Goal: Transaction & Acquisition: Purchase product/service

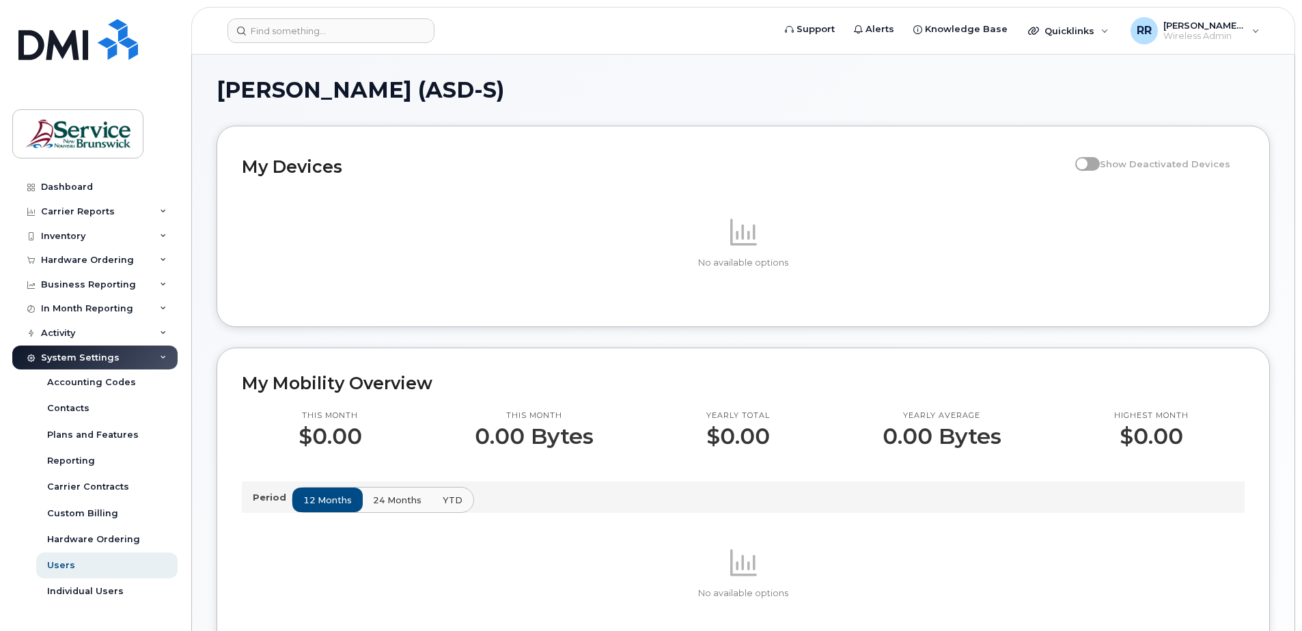
click at [64, 359] on div "System Settings" at bounding box center [80, 357] width 79 height 11
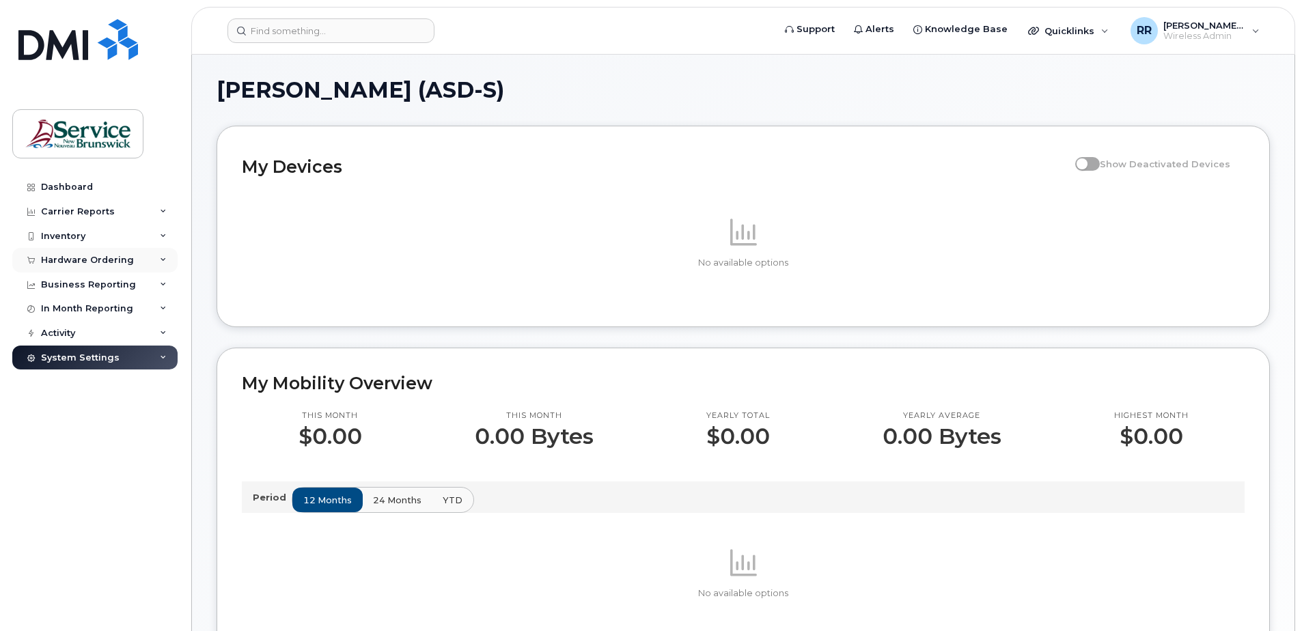
click at [68, 259] on div "Hardware Ordering" at bounding box center [87, 260] width 93 height 11
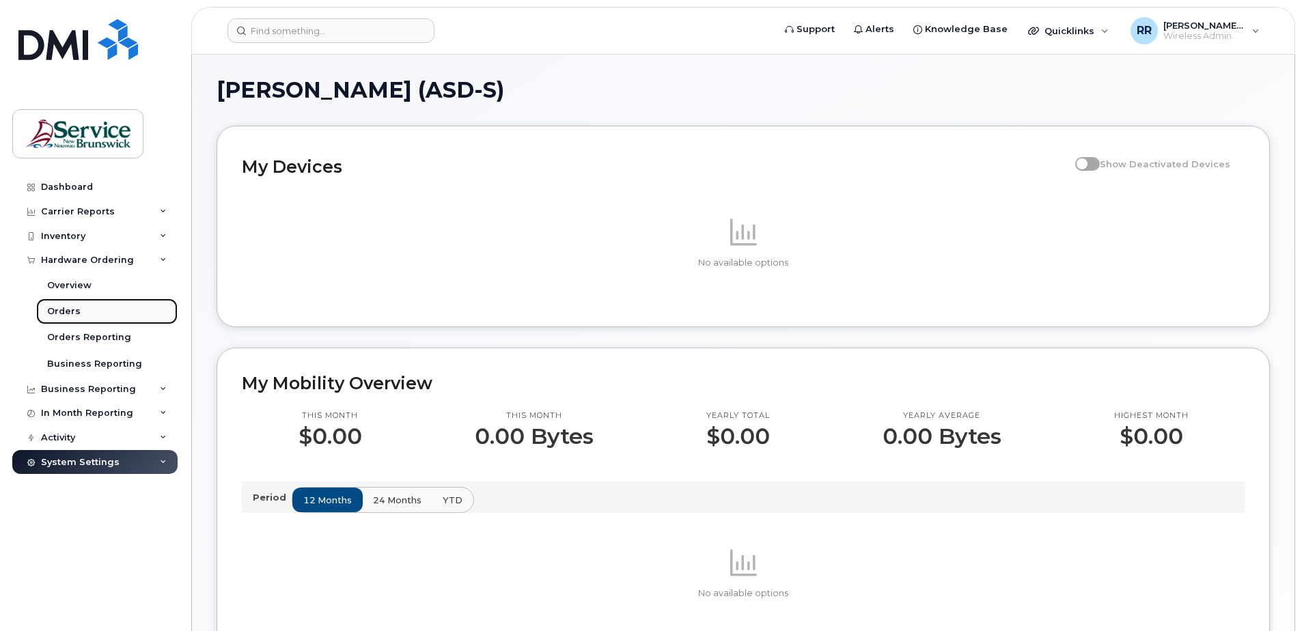
click at [79, 310] on link "Orders" at bounding box center [106, 311] width 141 height 26
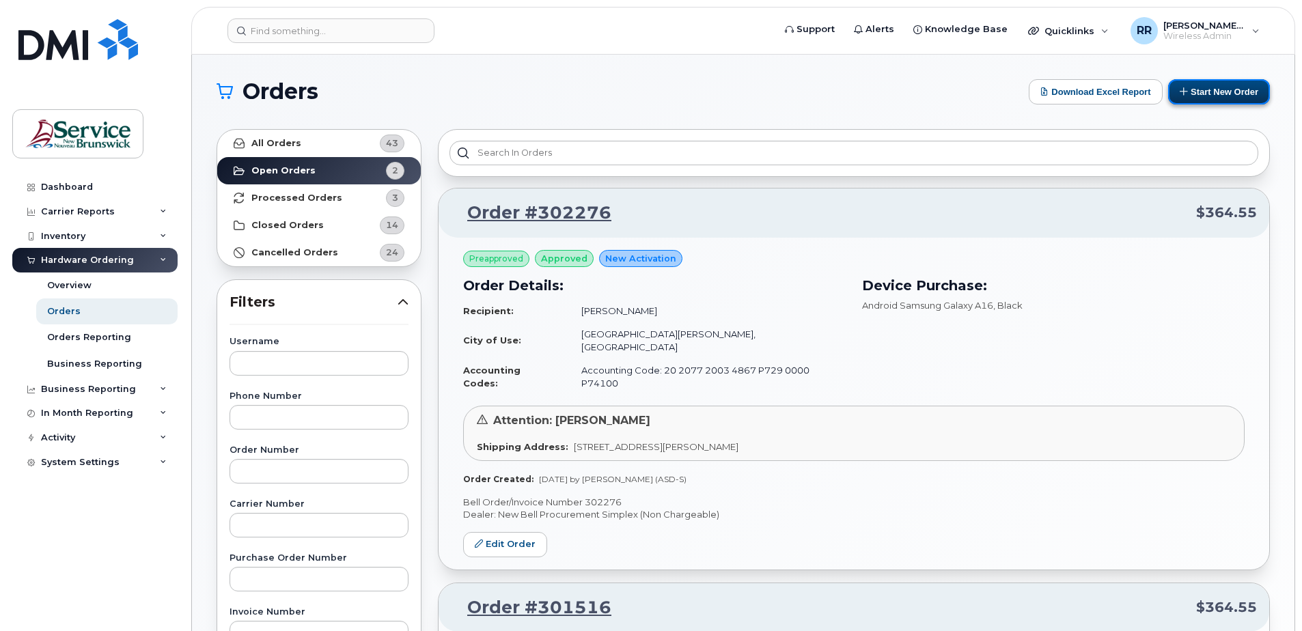
click at [1214, 89] on button "Start New Order" at bounding box center [1219, 91] width 102 height 25
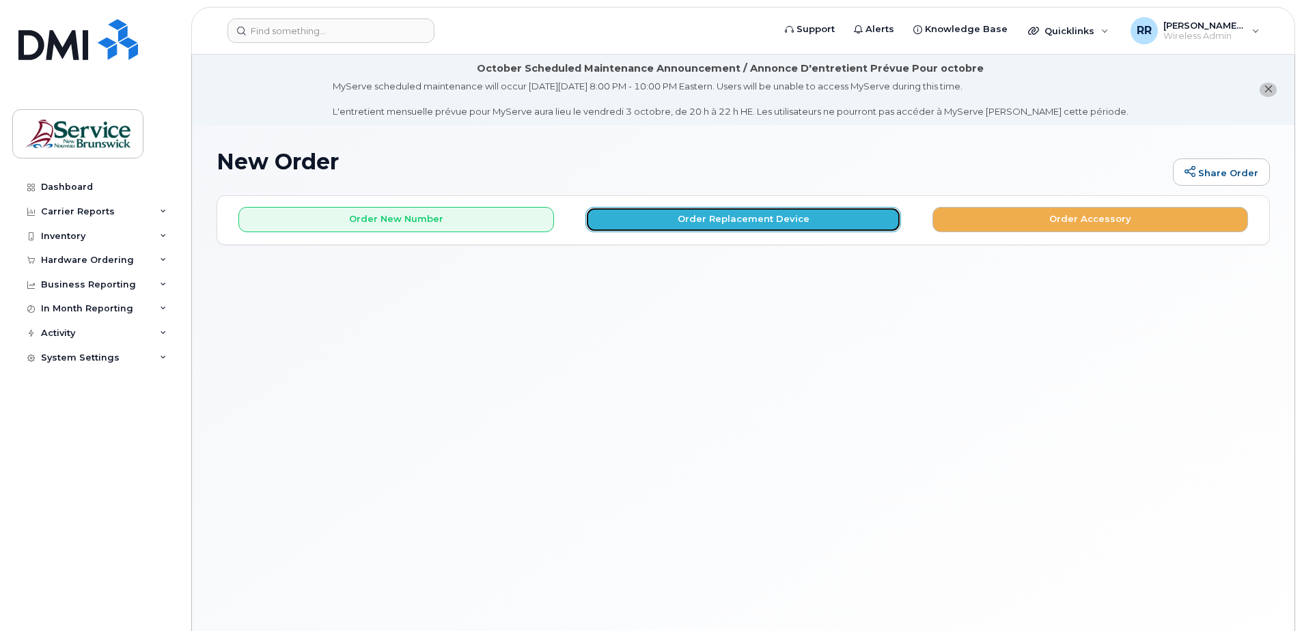
click at [682, 221] on button "Order Replacement Device" at bounding box center [743, 219] width 316 height 25
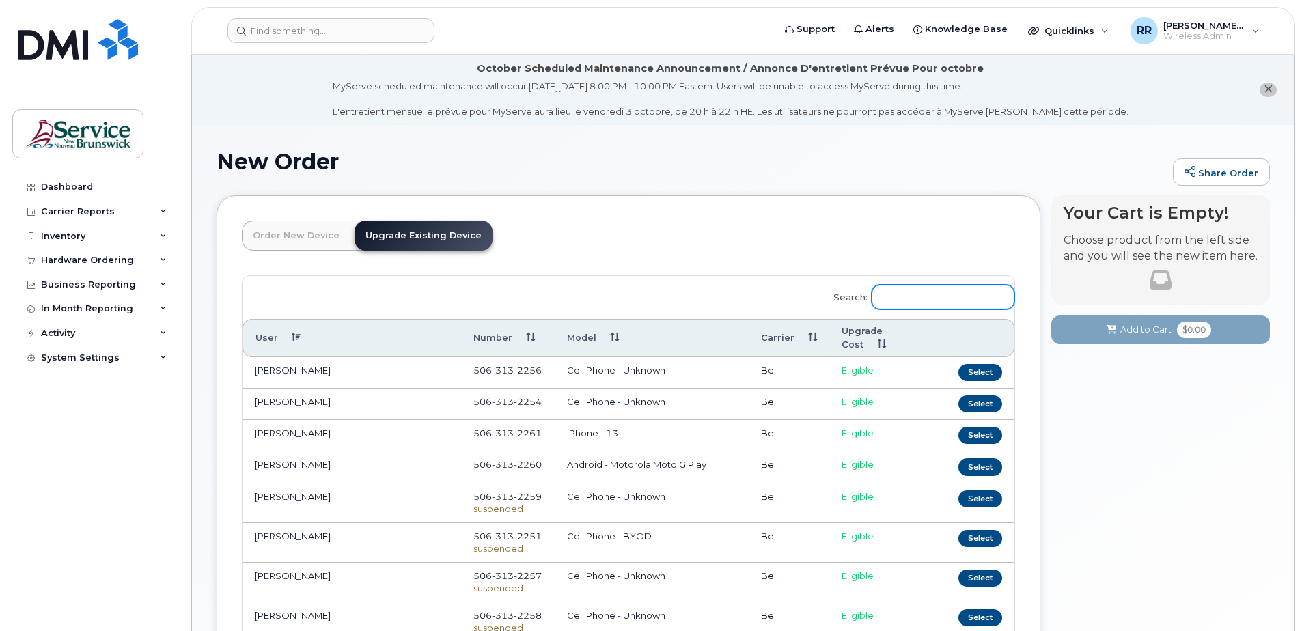
click at [901, 301] on input "Search:" at bounding box center [942, 297] width 143 height 25
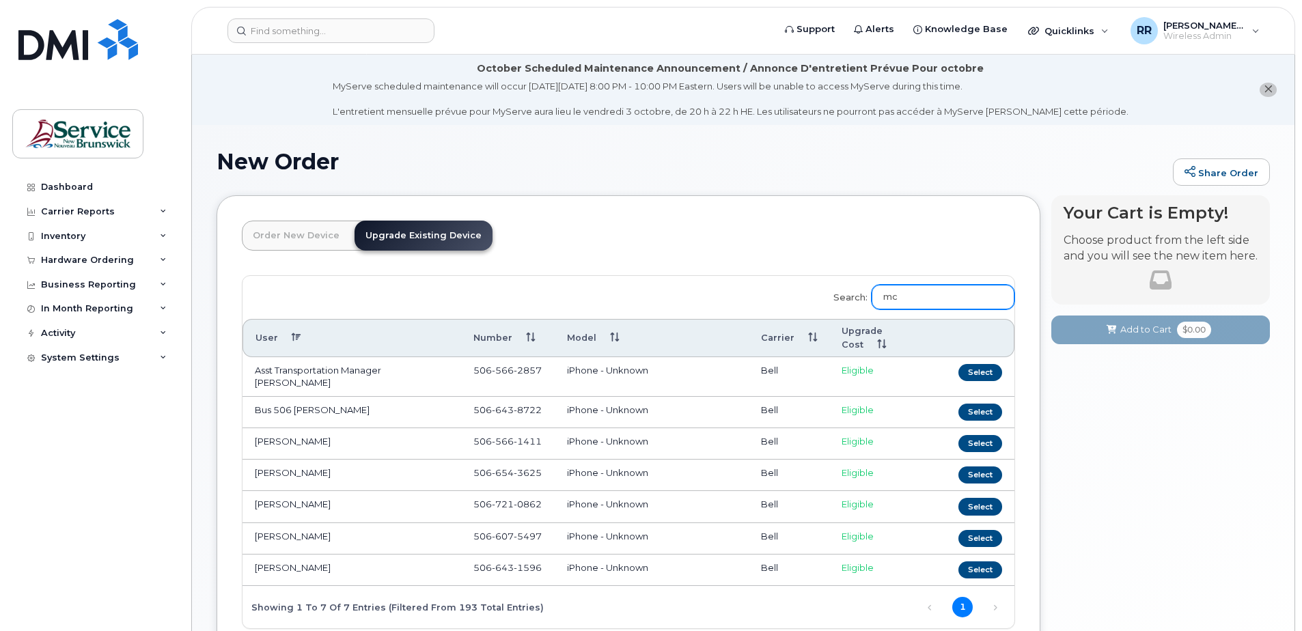
type input "m"
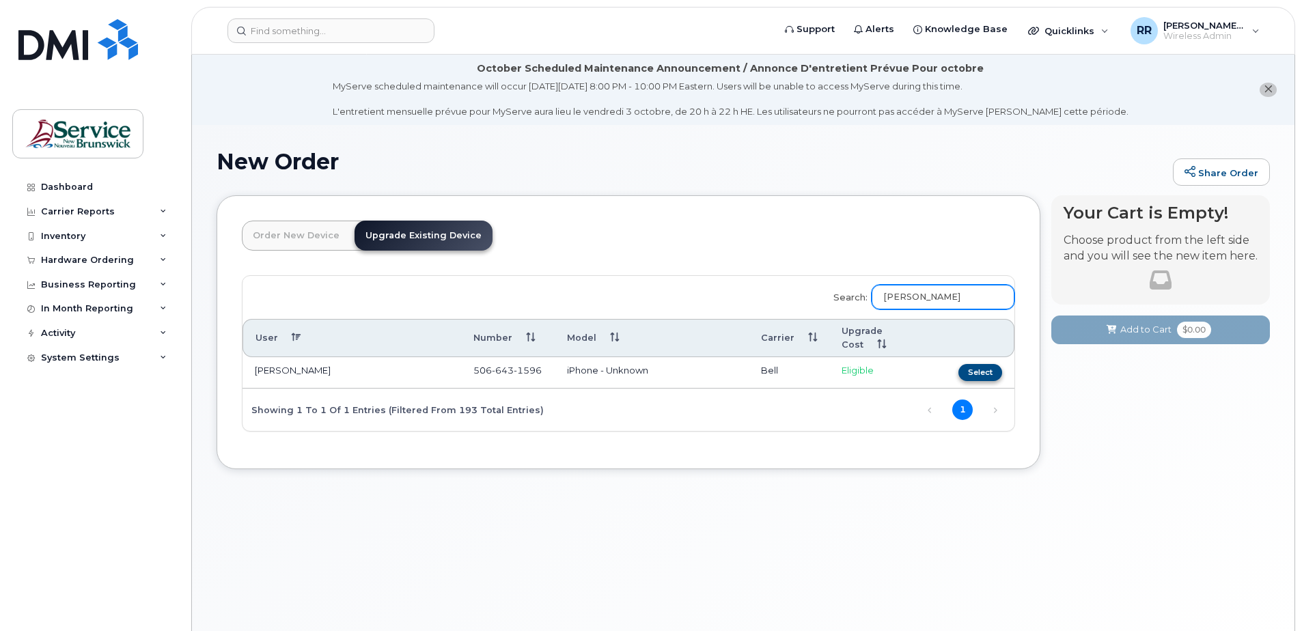
type input "[PERSON_NAME]"
click at [979, 374] on button "Select" at bounding box center [980, 372] width 44 height 17
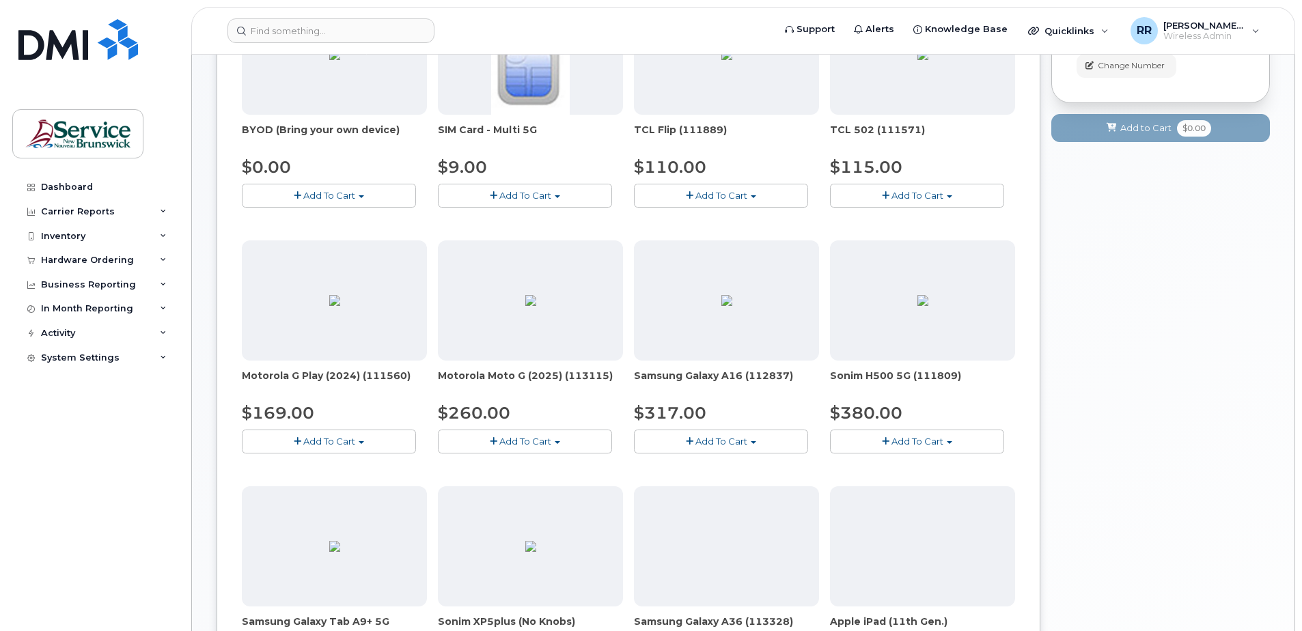
scroll to position [410, 0]
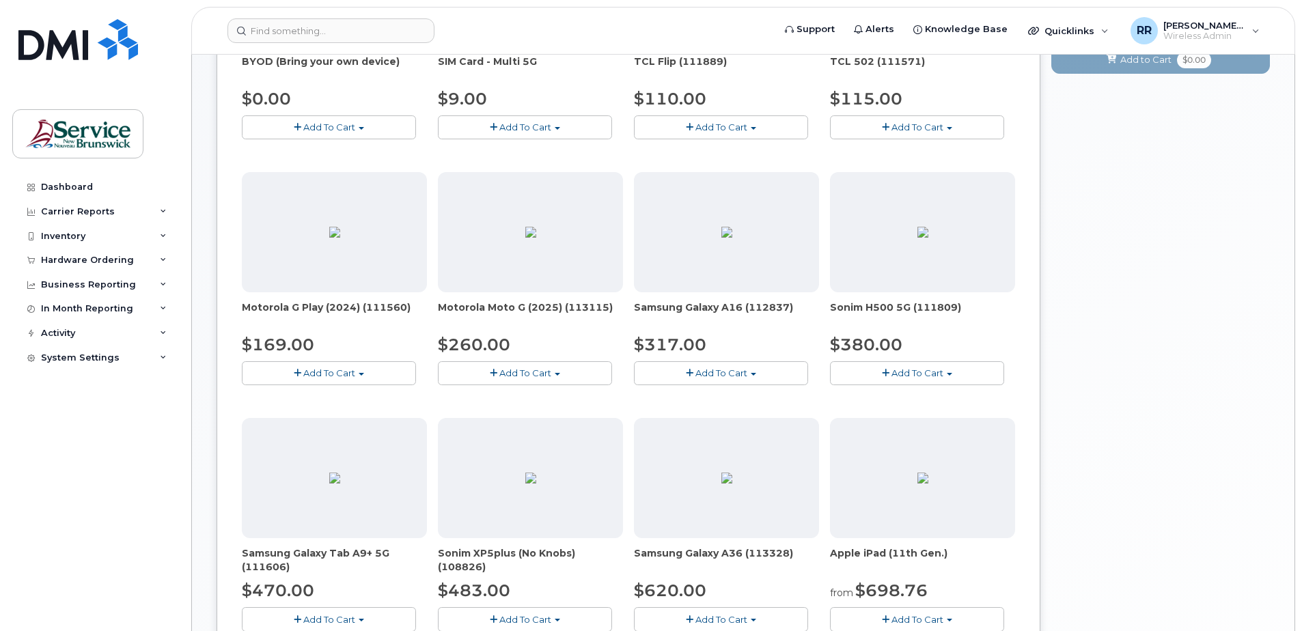
click at [725, 377] on span "Add To Cart" at bounding box center [721, 372] width 52 height 11
click at [705, 410] on link "$317.00 - Outright purchase (128GB model)" at bounding box center [750, 415] width 226 height 17
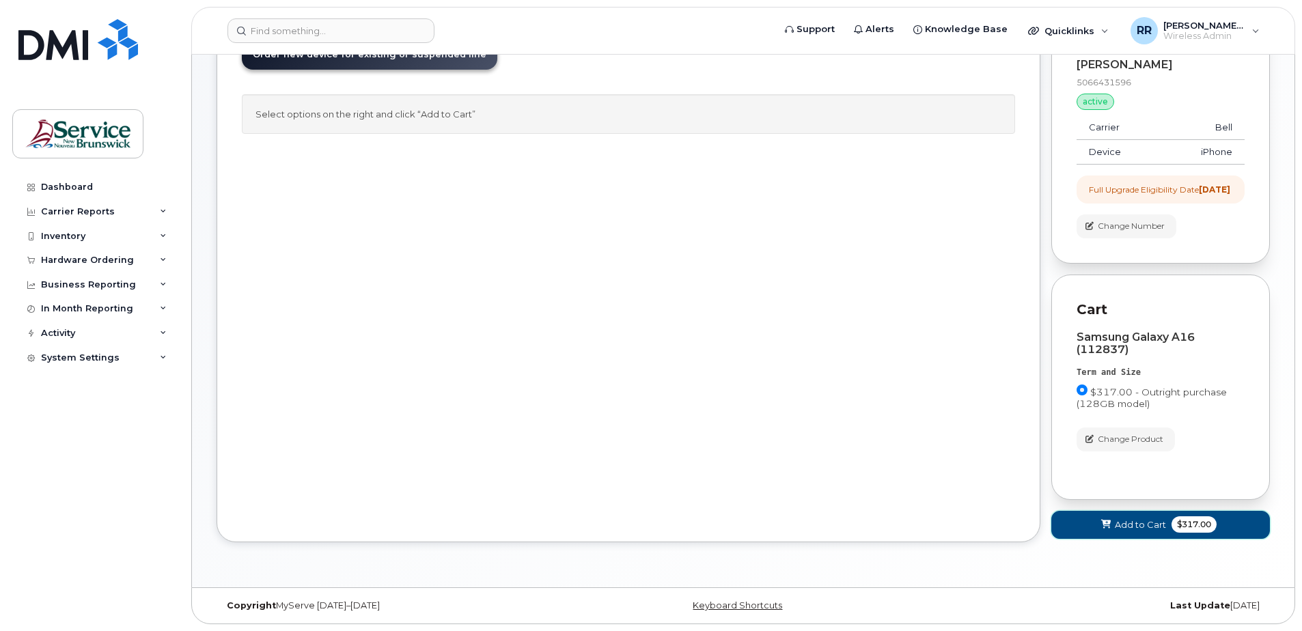
click at [1125, 533] on button "Add to Cart $317.00" at bounding box center [1160, 525] width 219 height 28
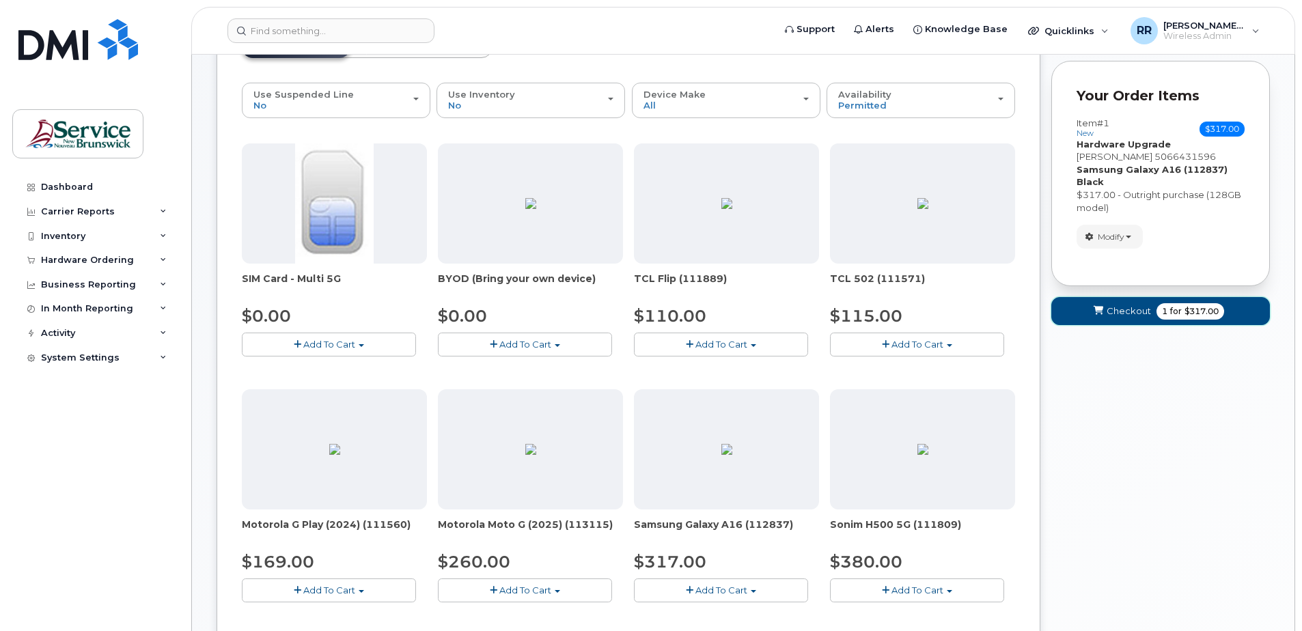
click at [1123, 312] on span "Checkout" at bounding box center [1128, 311] width 44 height 13
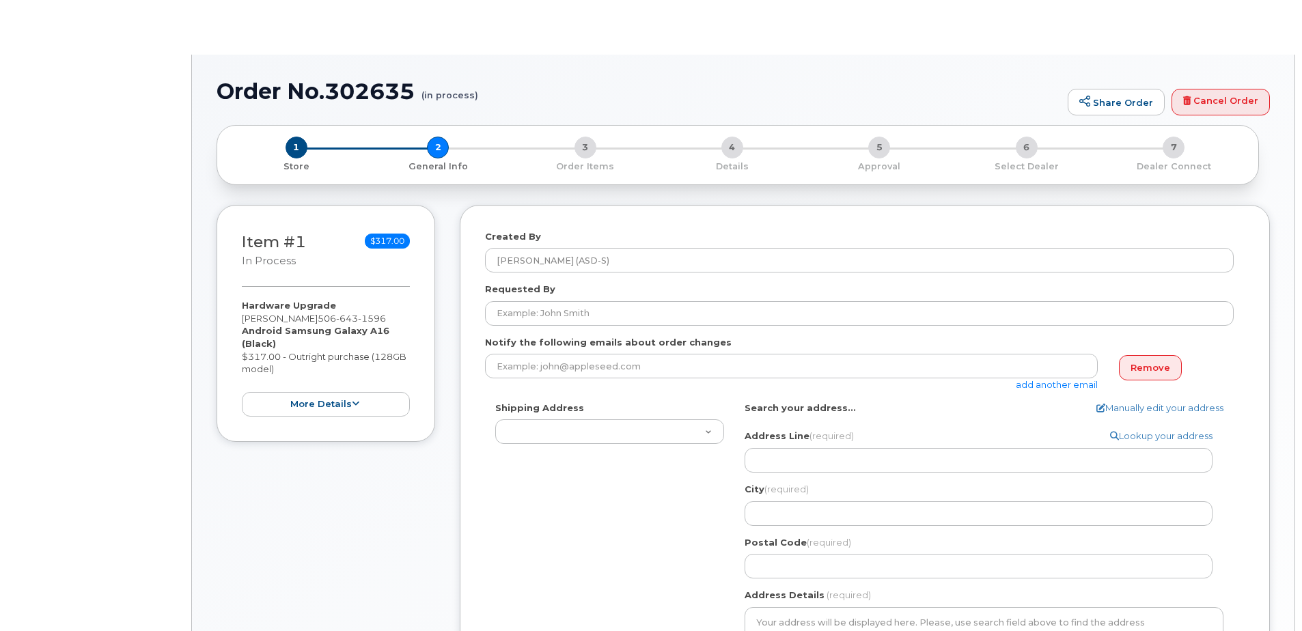
select select
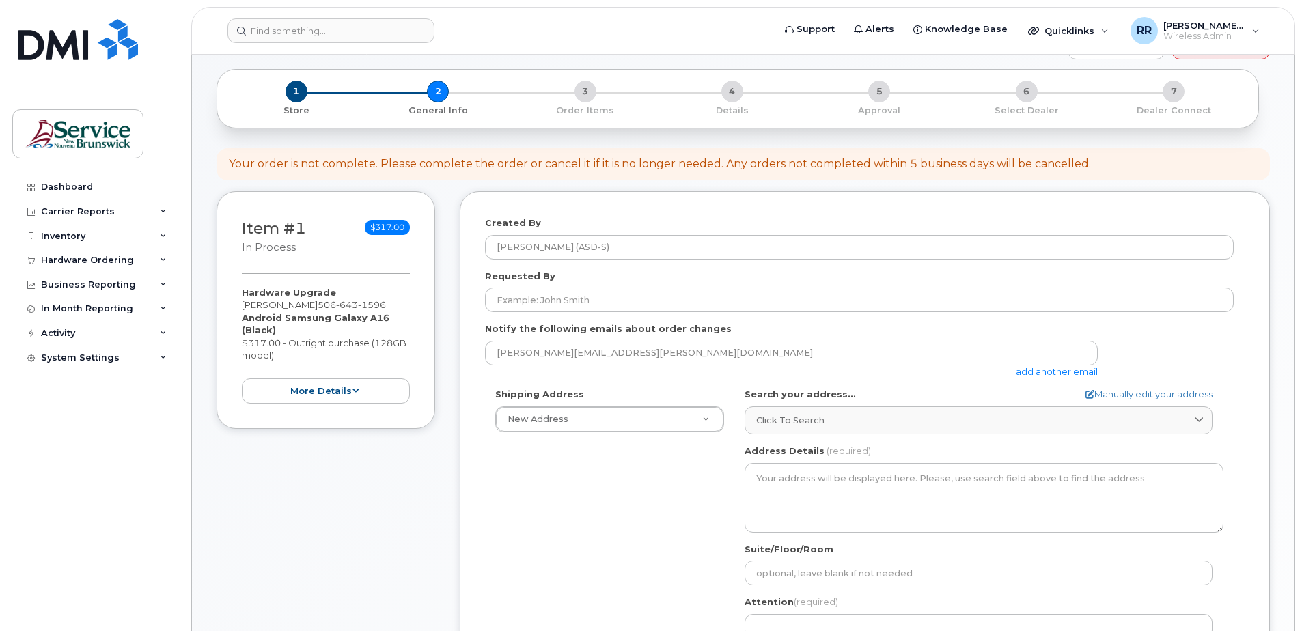
scroll to position [137, 0]
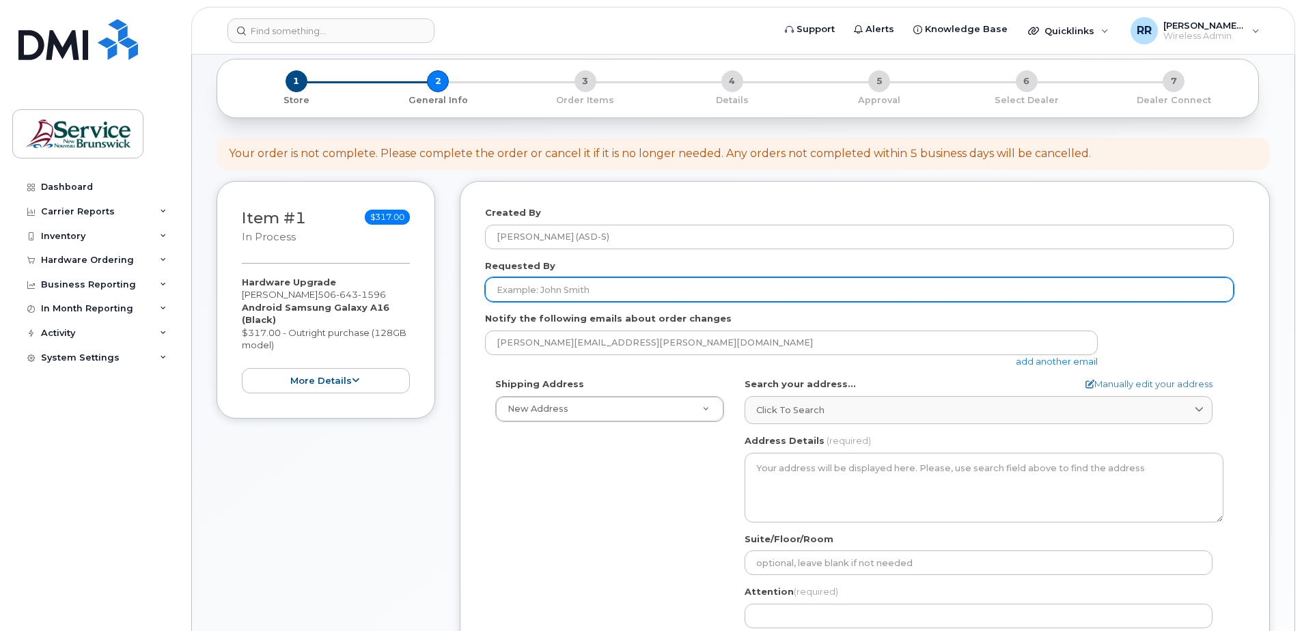
click at [507, 294] on input "Requested By" at bounding box center [859, 289] width 748 height 25
type input "[PERSON_NAME]"
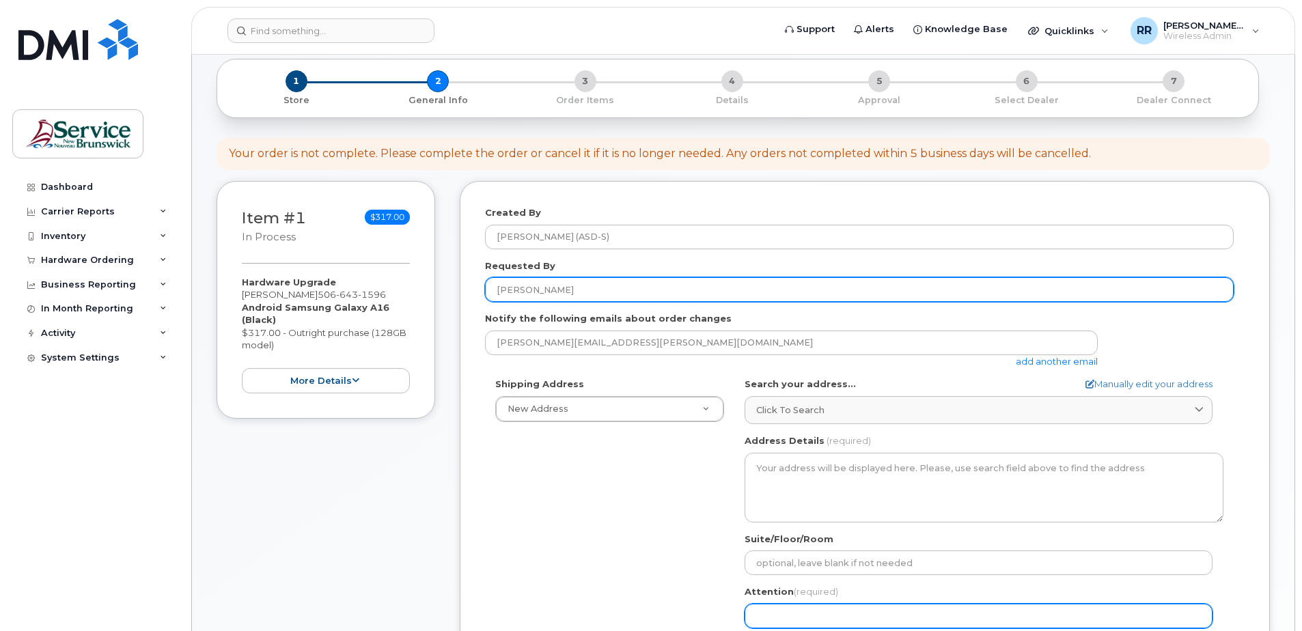
type input "[PERSON_NAME]"
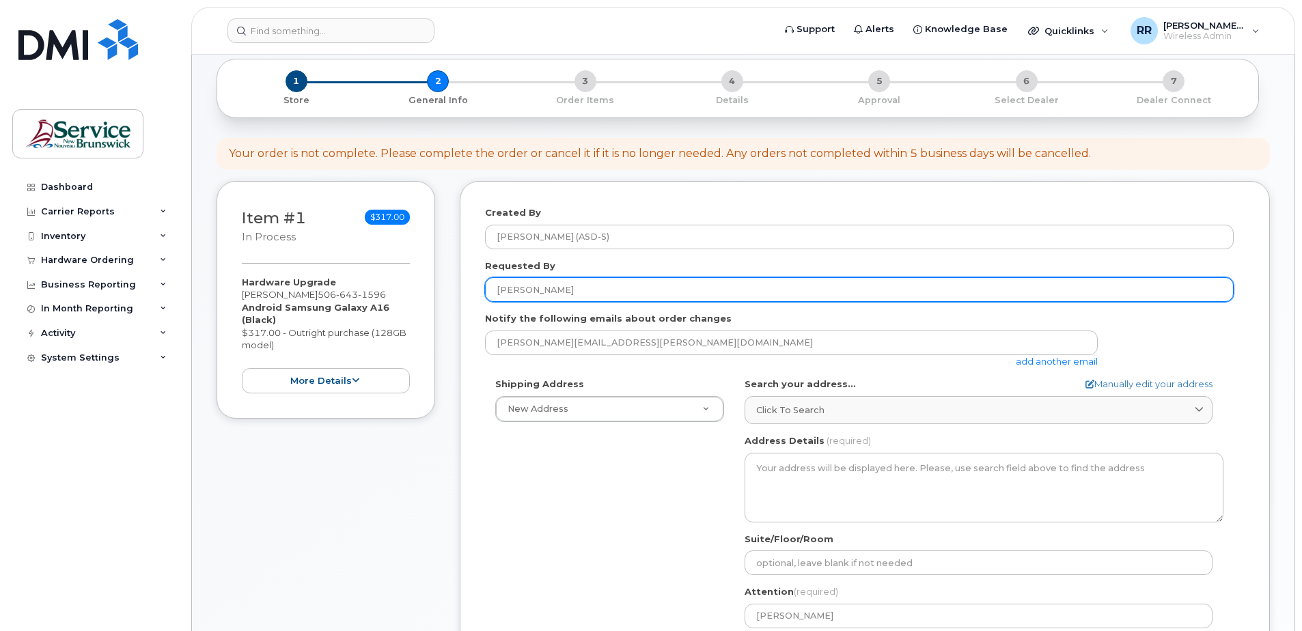
type input "5068326432"
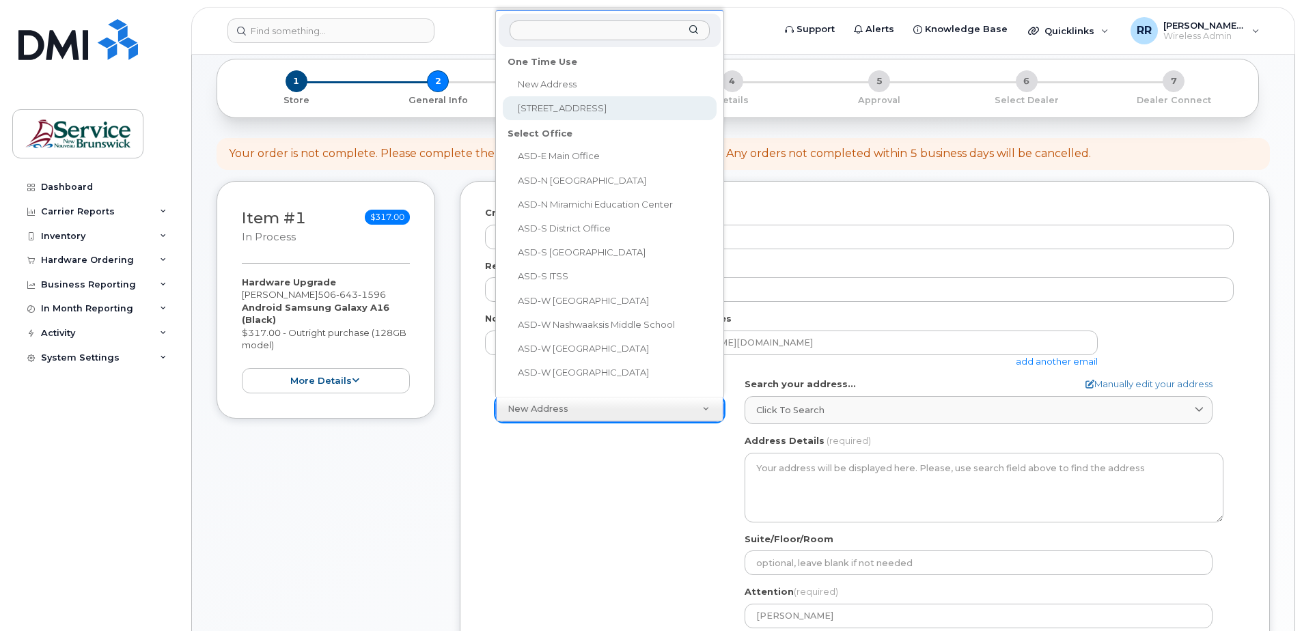
select select "1-27 Centennial Rd"
type textarea "1-27 Centennial Rd HAMPTON NB E5N 6N3 CANADA"
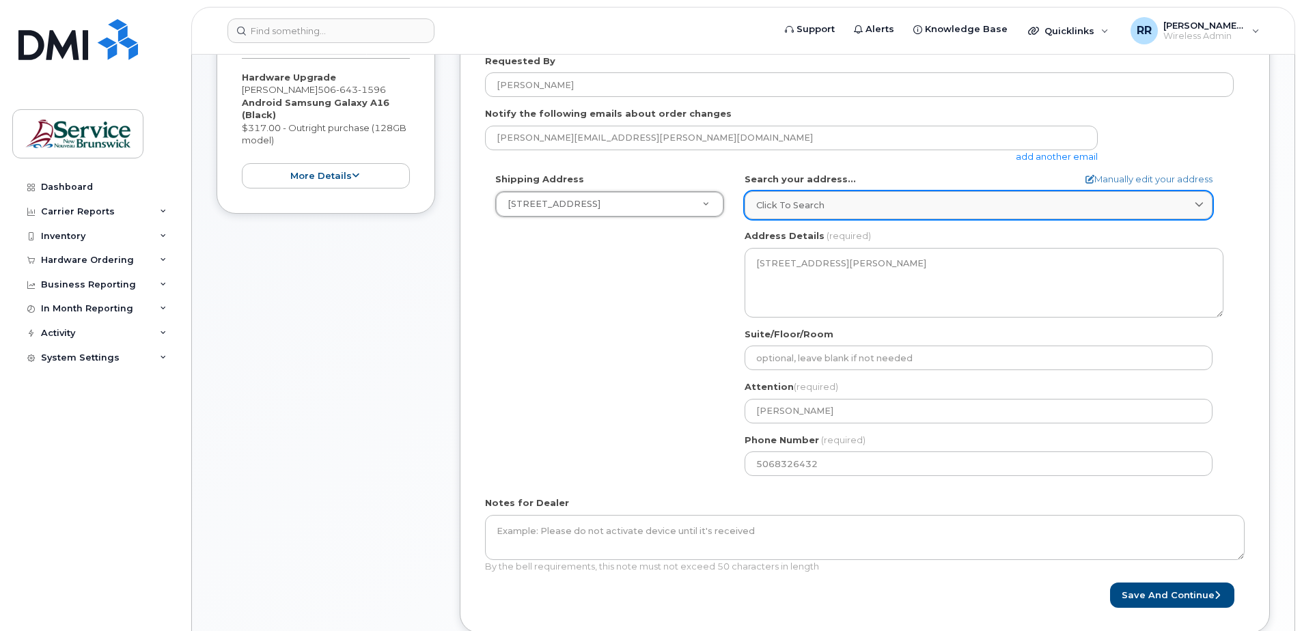
scroll to position [410, 0]
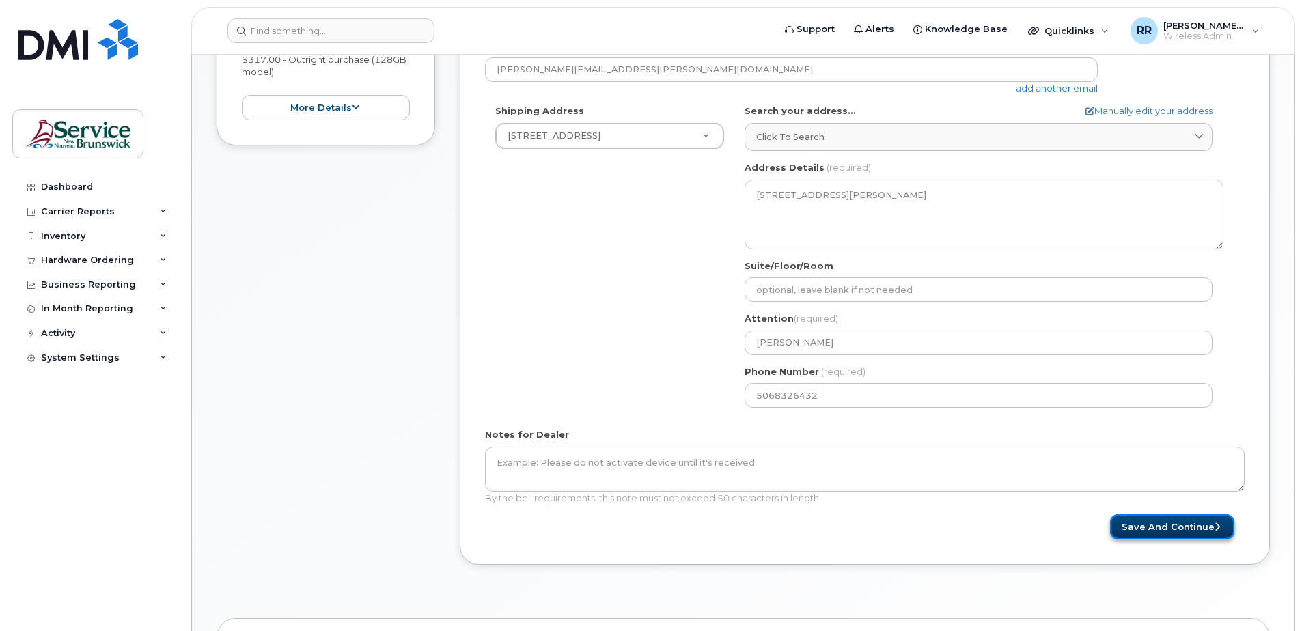
click at [1168, 531] on button "Save and Continue" at bounding box center [1172, 526] width 124 height 25
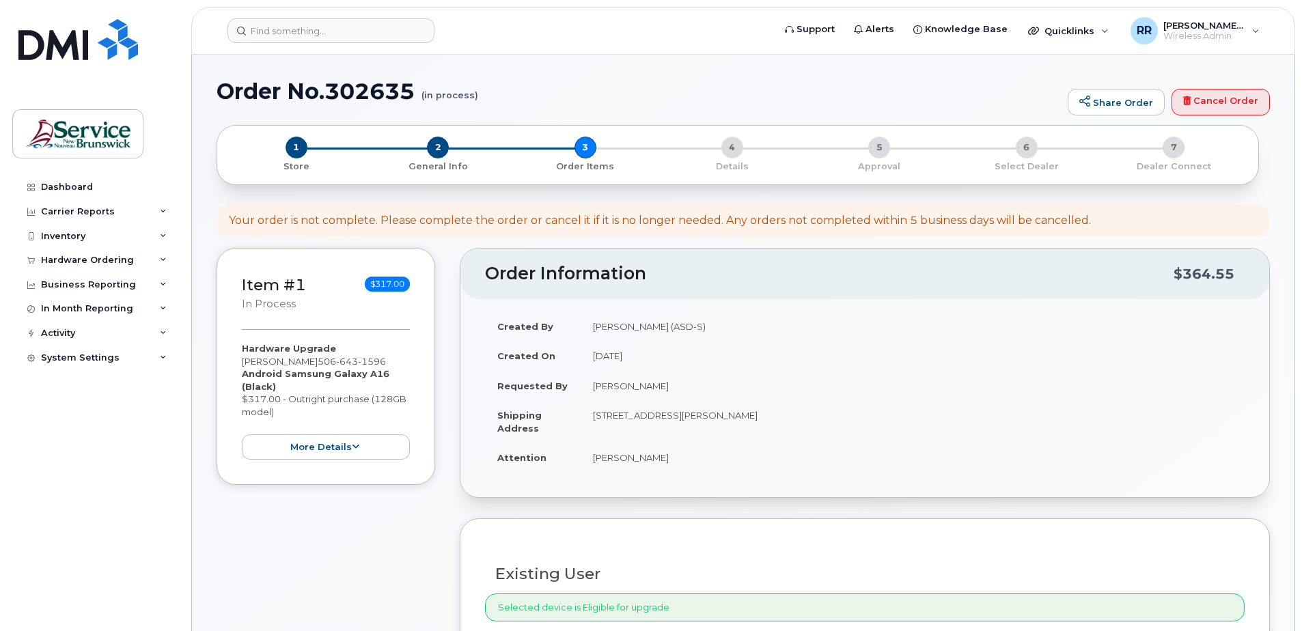
select select
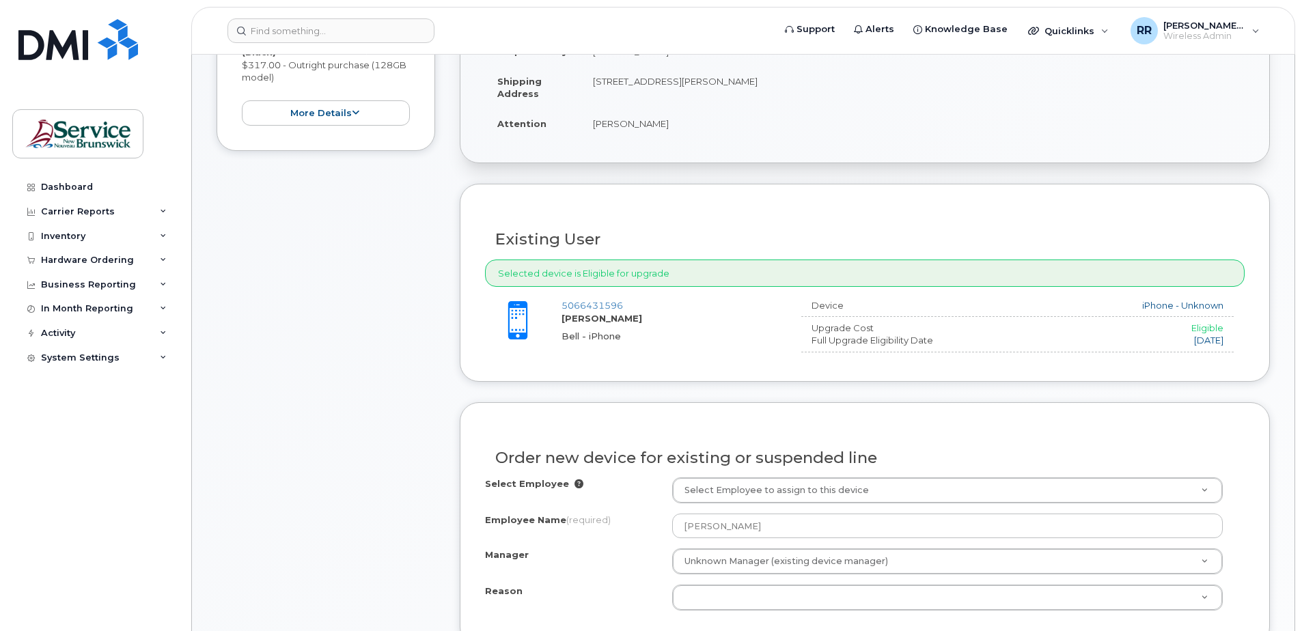
scroll to position [410, 0]
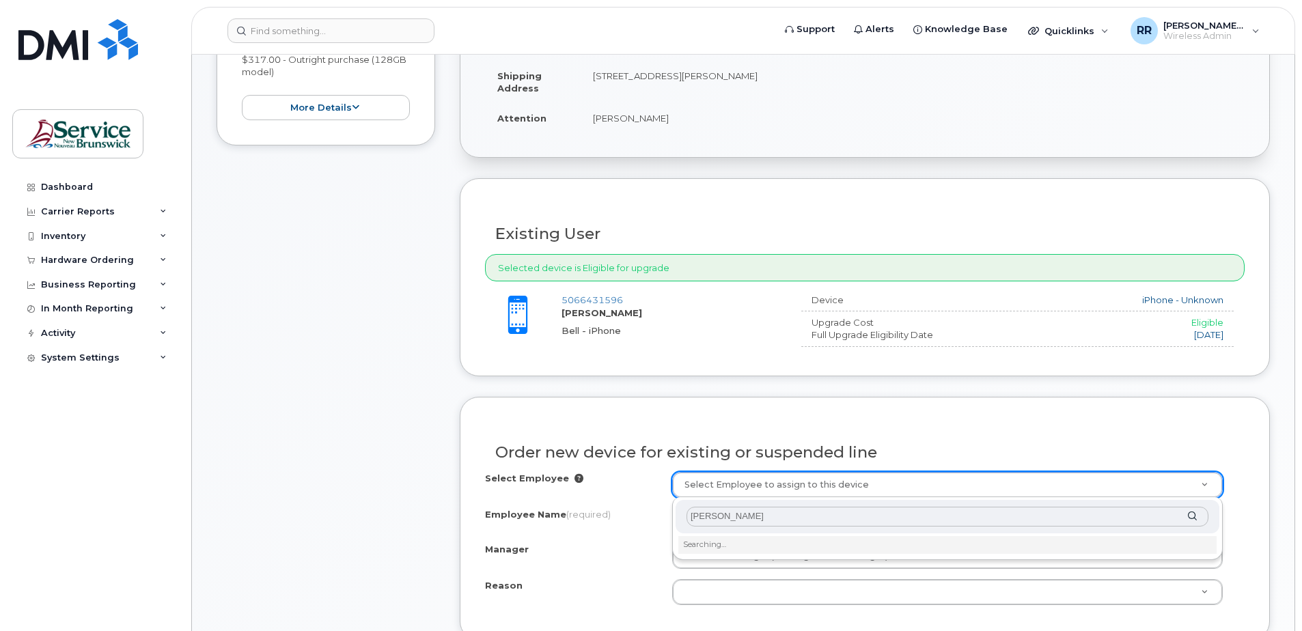
type input "Scott McFarlane"
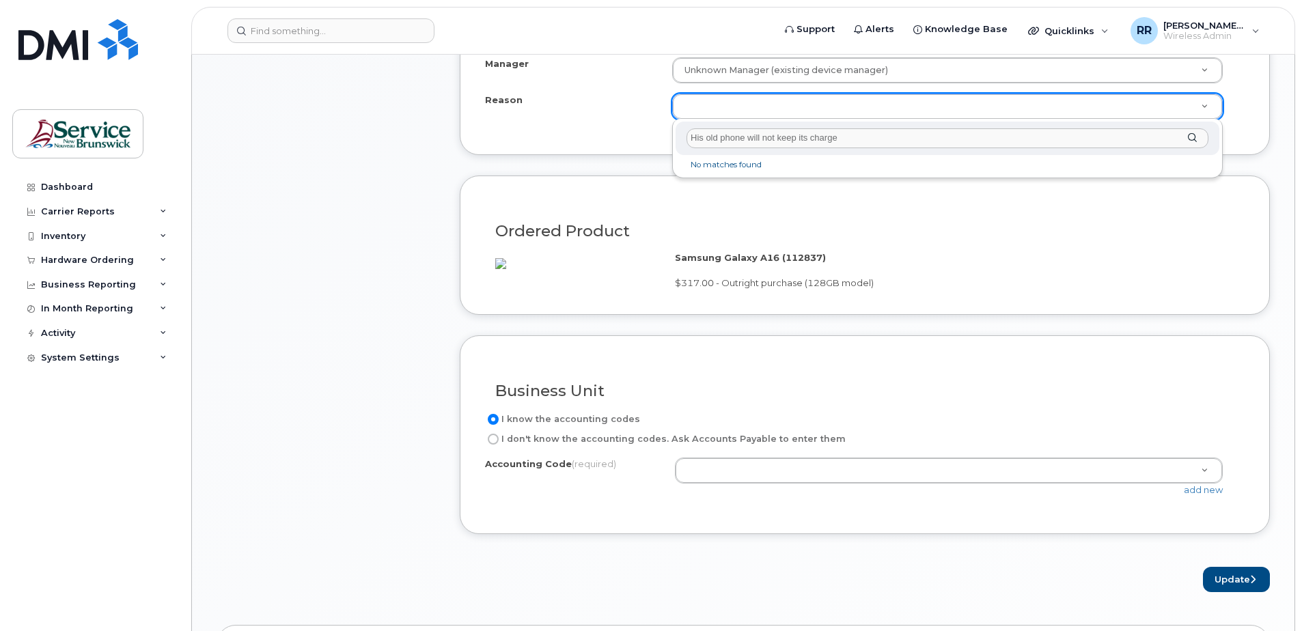
scroll to position [956, 0]
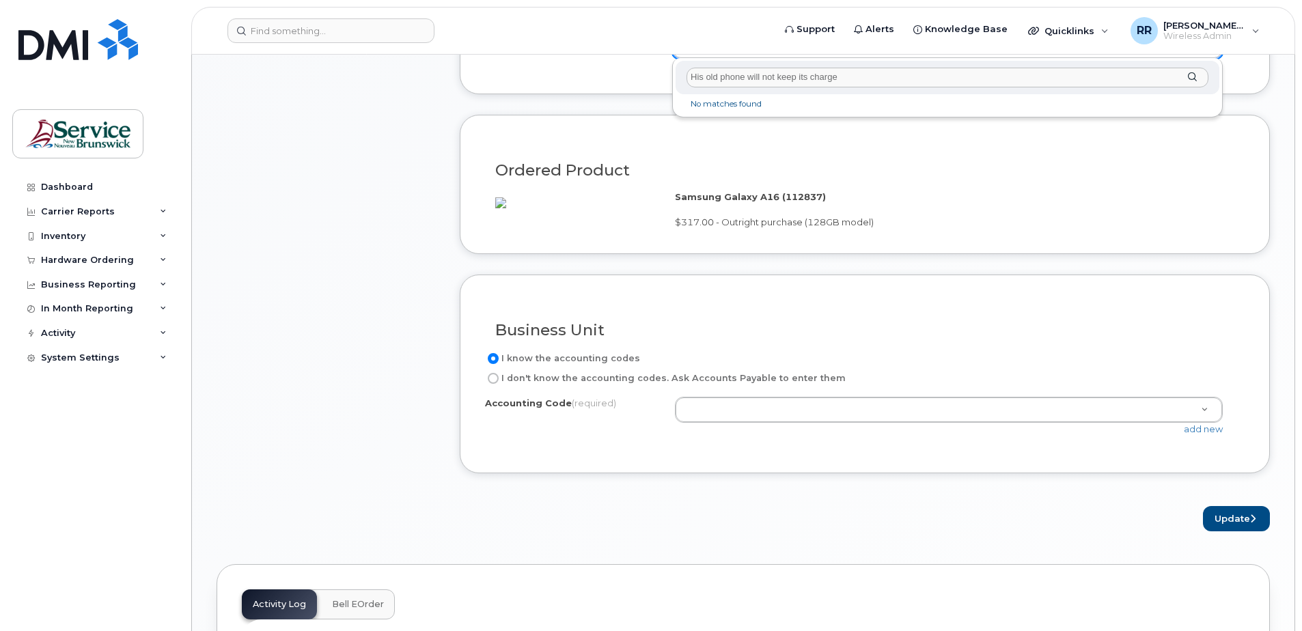
type input "His old phone will not keep its charge"
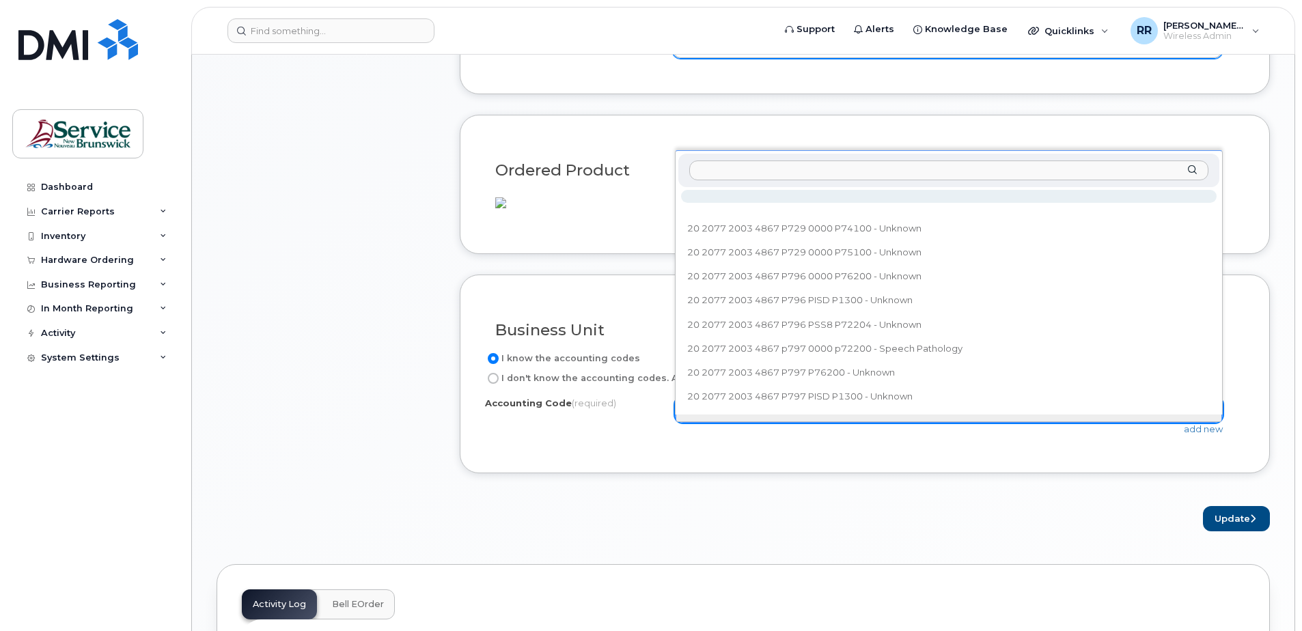
drag, startPoint x: 695, startPoint y: 431, endPoint x: 597, endPoint y: 515, distance: 129.3
type input "2"
paste input "20 2077 2003 4867 P729 0000 P74100"
drag, startPoint x: 712, startPoint y: 423, endPoint x: 690, endPoint y: 433, distance: 23.9
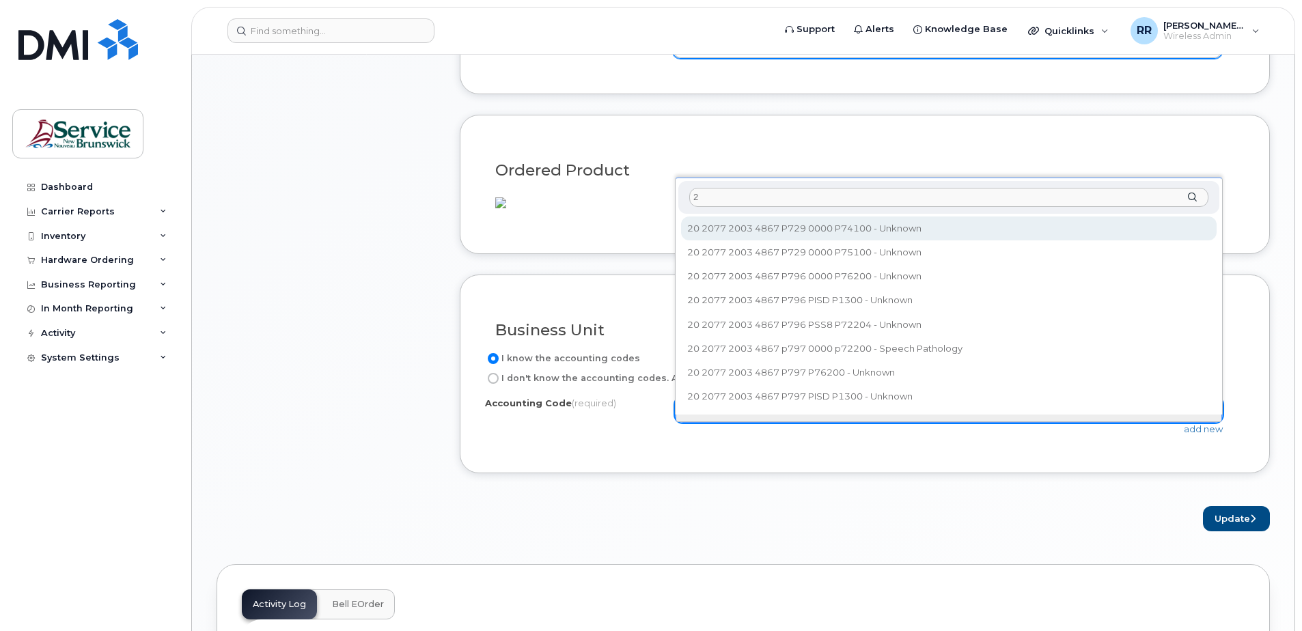
drag, startPoint x: 710, startPoint y: 197, endPoint x: 690, endPoint y: 195, distance: 19.9
click at [690, 195] on input "2" at bounding box center [948, 198] width 519 height 20
paste input "0 2077 2003 4867 P729 0000 P74100"
type input "20 2077 2003 4867 P729 0000 P74100"
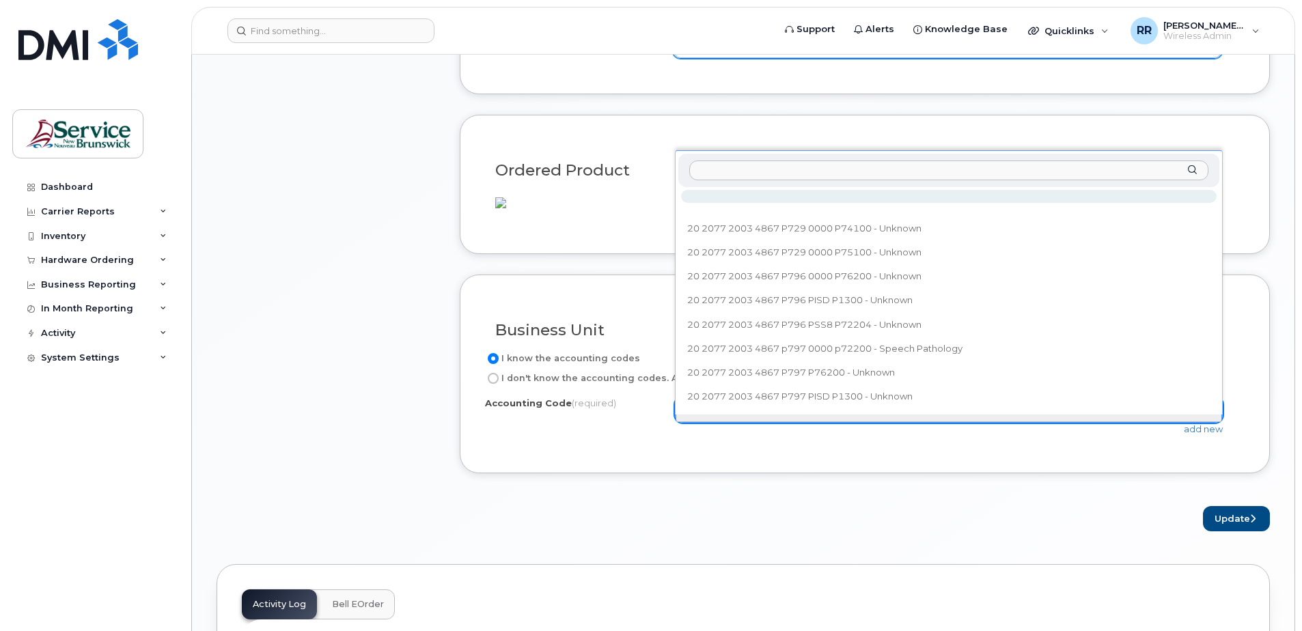
paste input "20 2077 2003 4867 P729 0000 P74100"
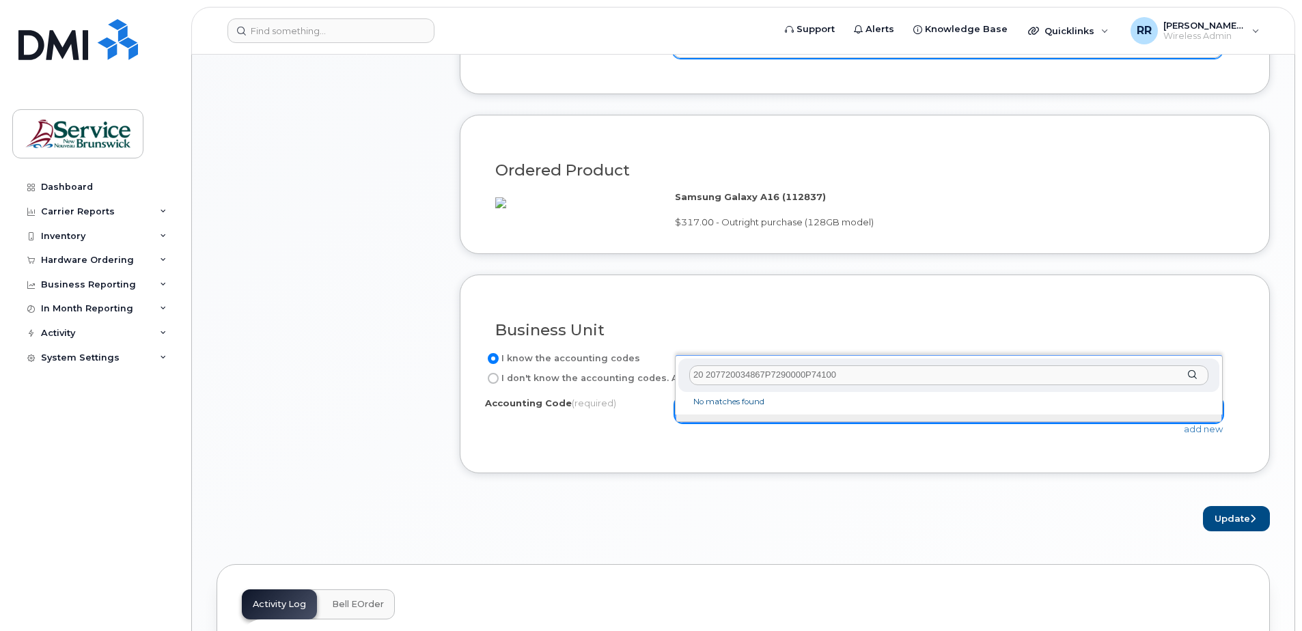
click at [727, 374] on input "20 207720034867P7290000P74100" at bounding box center [948, 375] width 519 height 20
click at [749, 369] on input "20 2077 20034867P7290000P74100" at bounding box center [948, 375] width 519 height 20
click at [766, 375] on input "20 2077 2003 4867P7290000P74100" at bounding box center [948, 375] width 519 height 20
click at [769, 376] on input "20 2077 2003 4867P7290000P74100" at bounding box center [948, 375] width 519 height 20
click at [792, 376] on input "20 2077 2003 4867 P7290000P74100" at bounding box center [948, 375] width 519 height 20
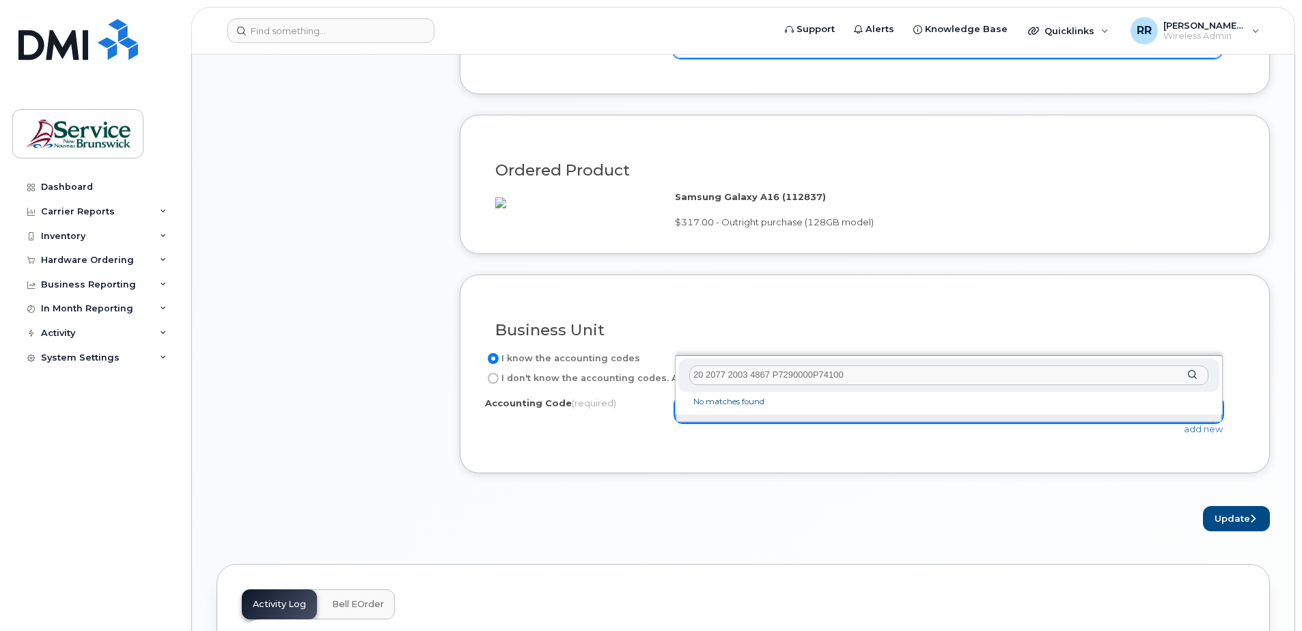
type input "20 2077 2003 4867 P729 0000P74100"
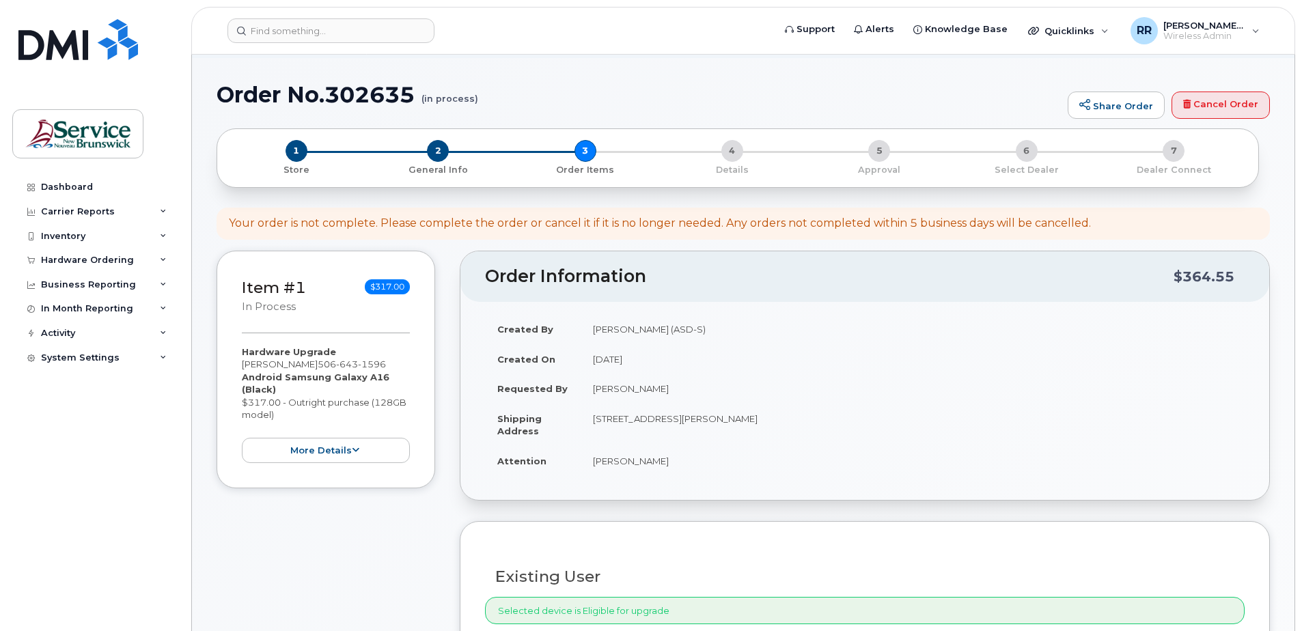
scroll to position [0, 0]
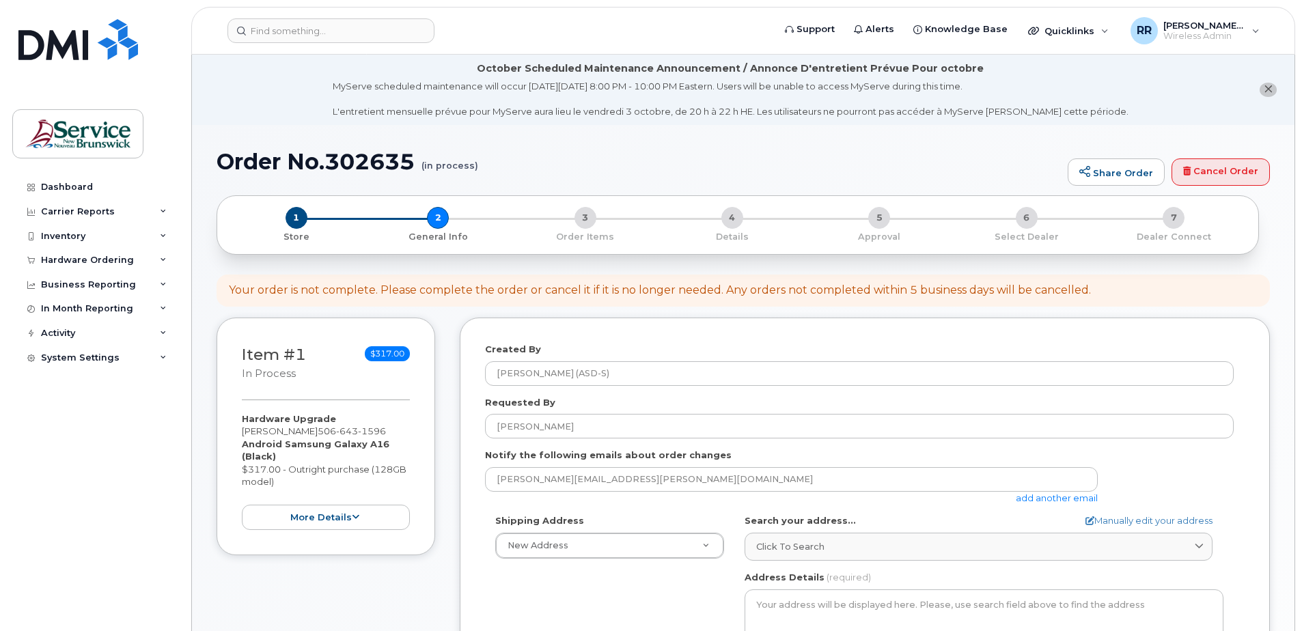
select select "[STREET_ADDRESS]"
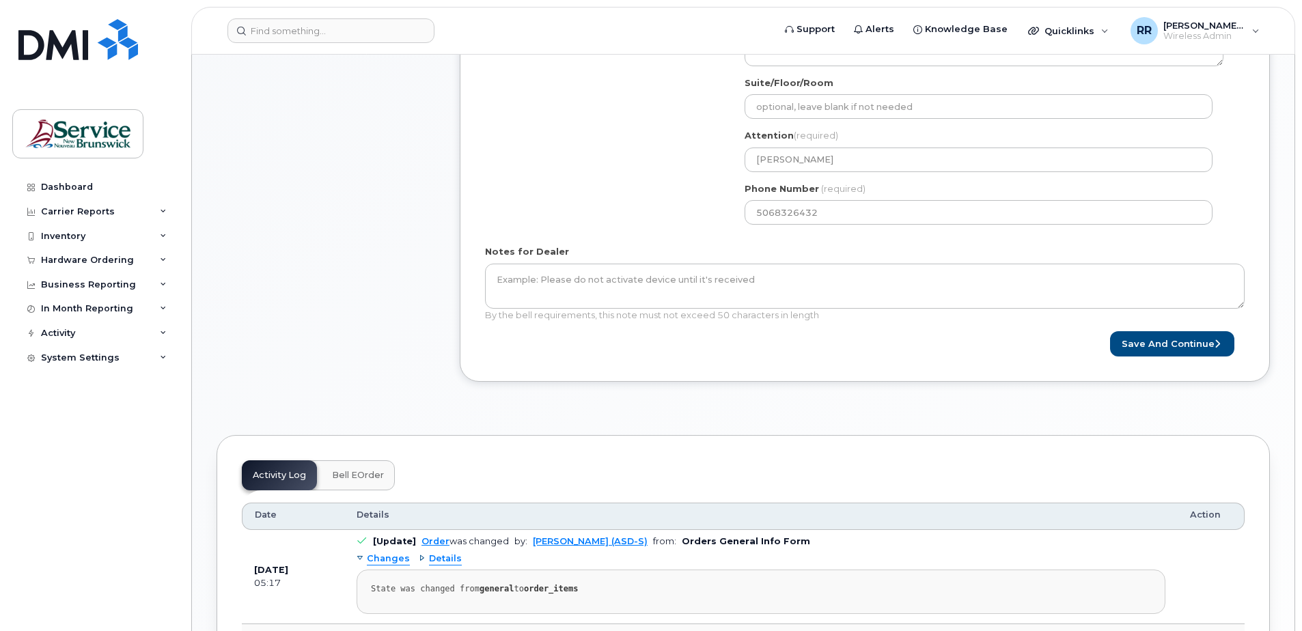
scroll to position [615, 0]
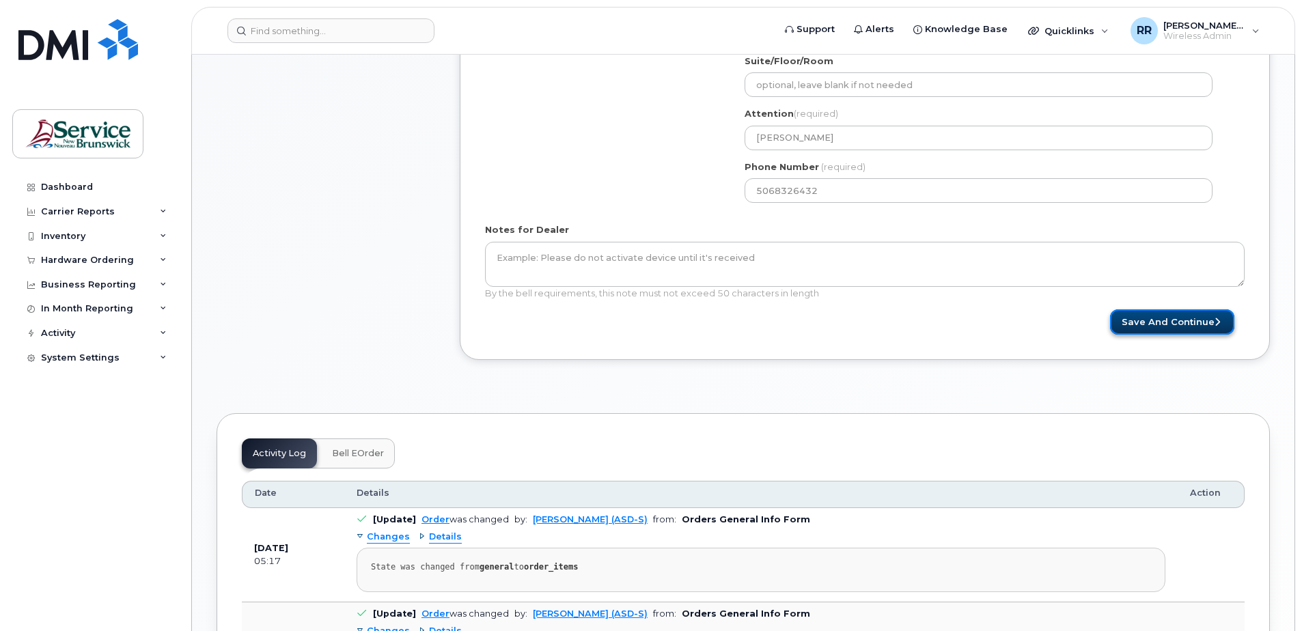
click at [1181, 313] on button "Save and Continue" at bounding box center [1172, 321] width 124 height 25
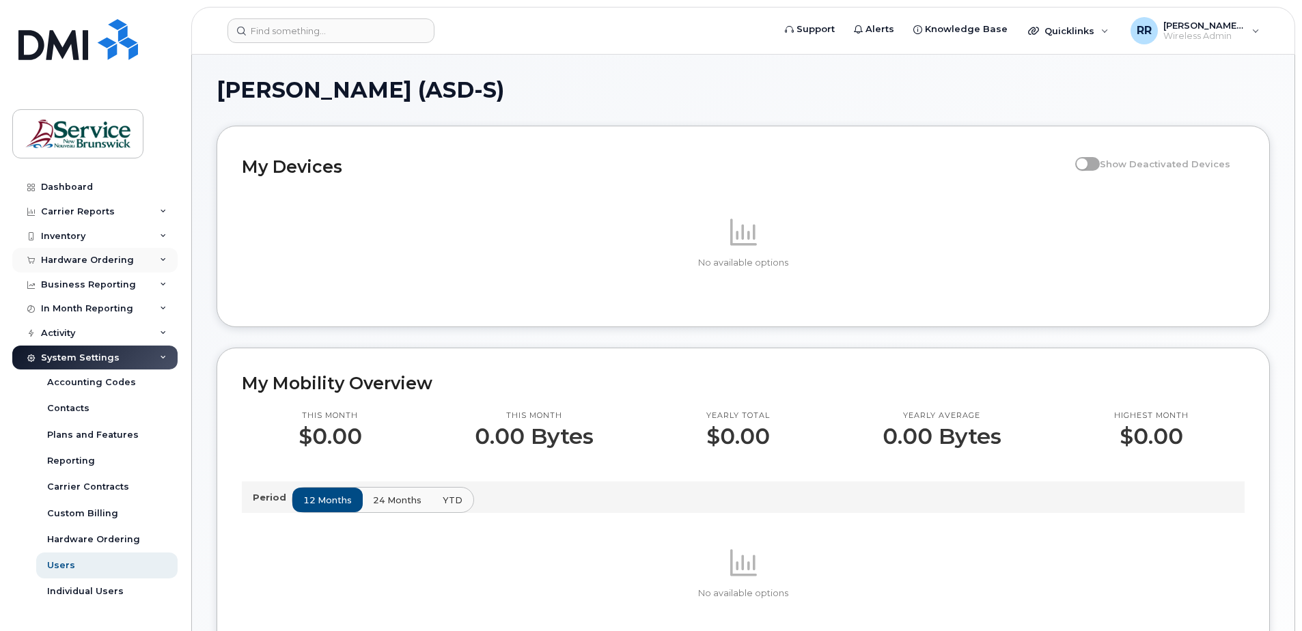
click at [86, 257] on div "Hardware Ordering" at bounding box center [87, 260] width 93 height 11
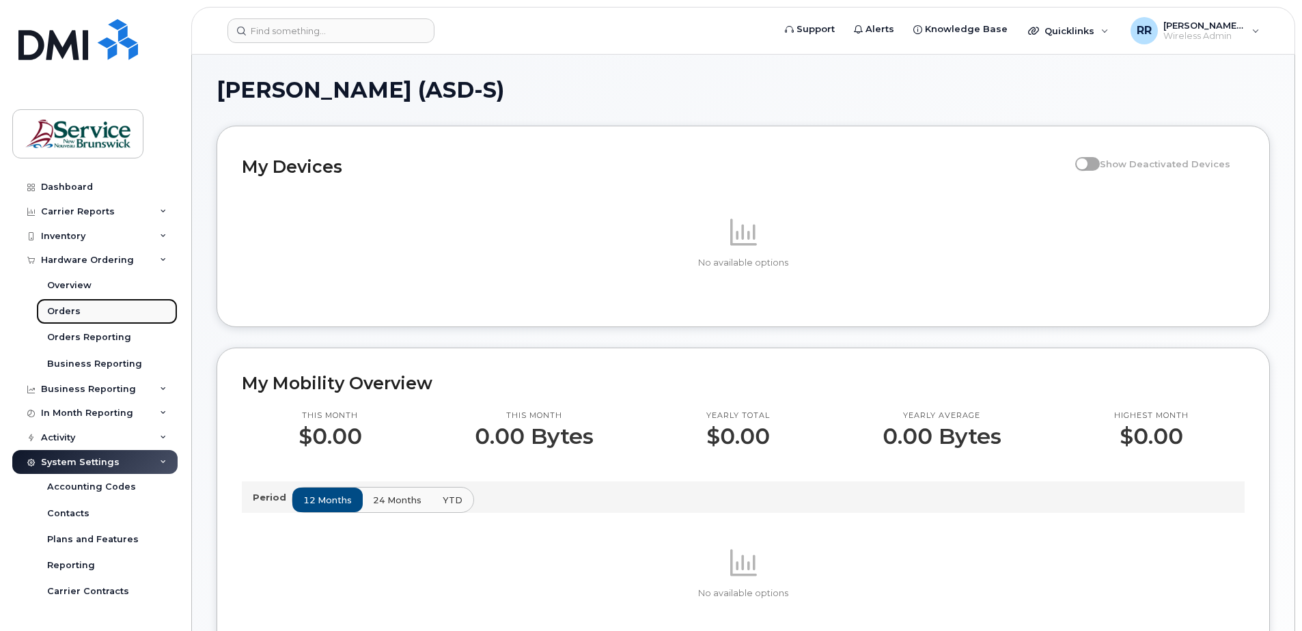
click at [69, 307] on div "Orders" at bounding box center [63, 311] width 33 height 12
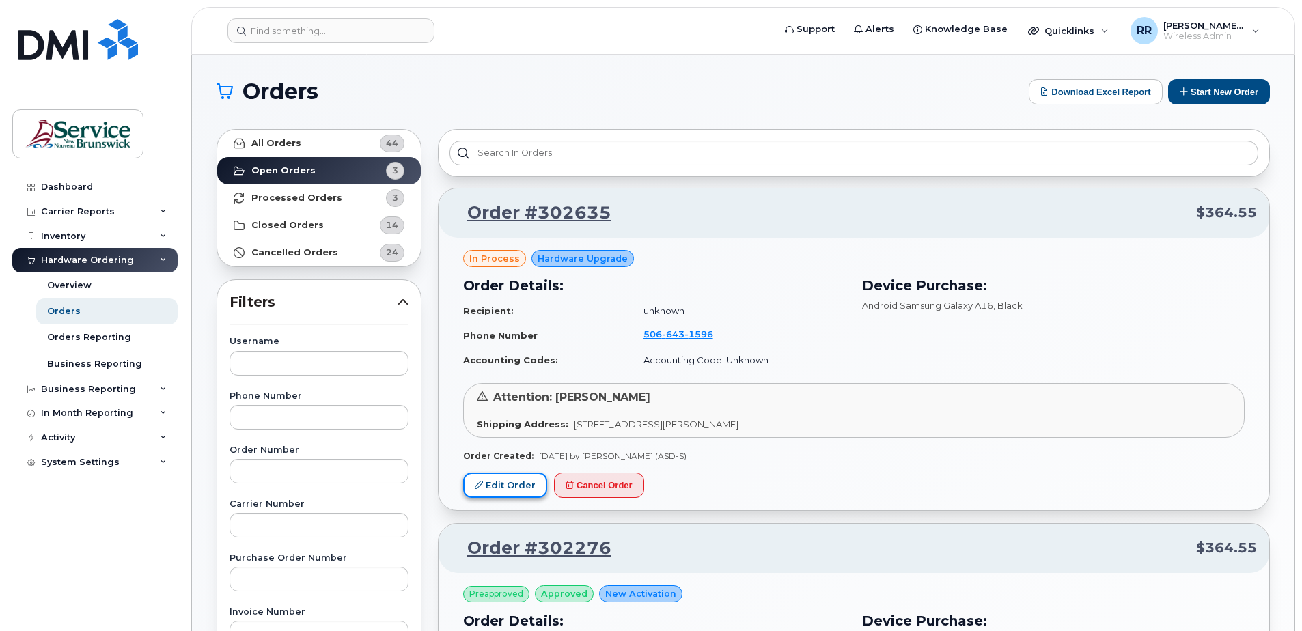
click at [487, 482] on link "Edit Order" at bounding box center [505, 485] width 84 height 25
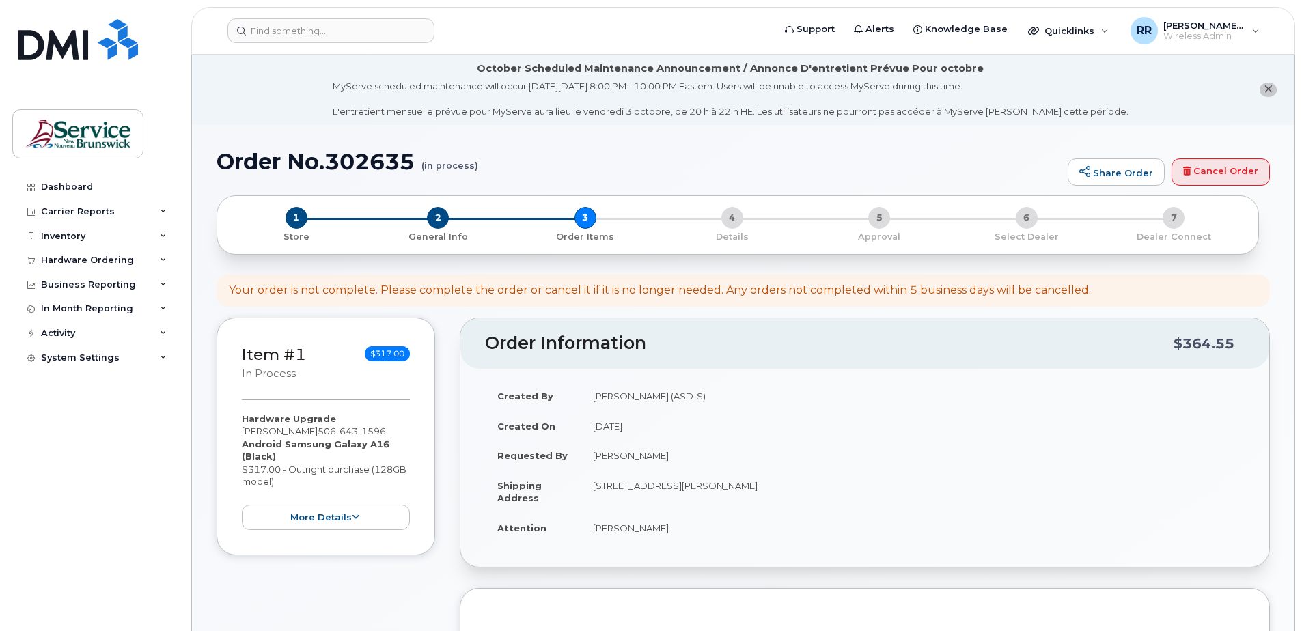
select select
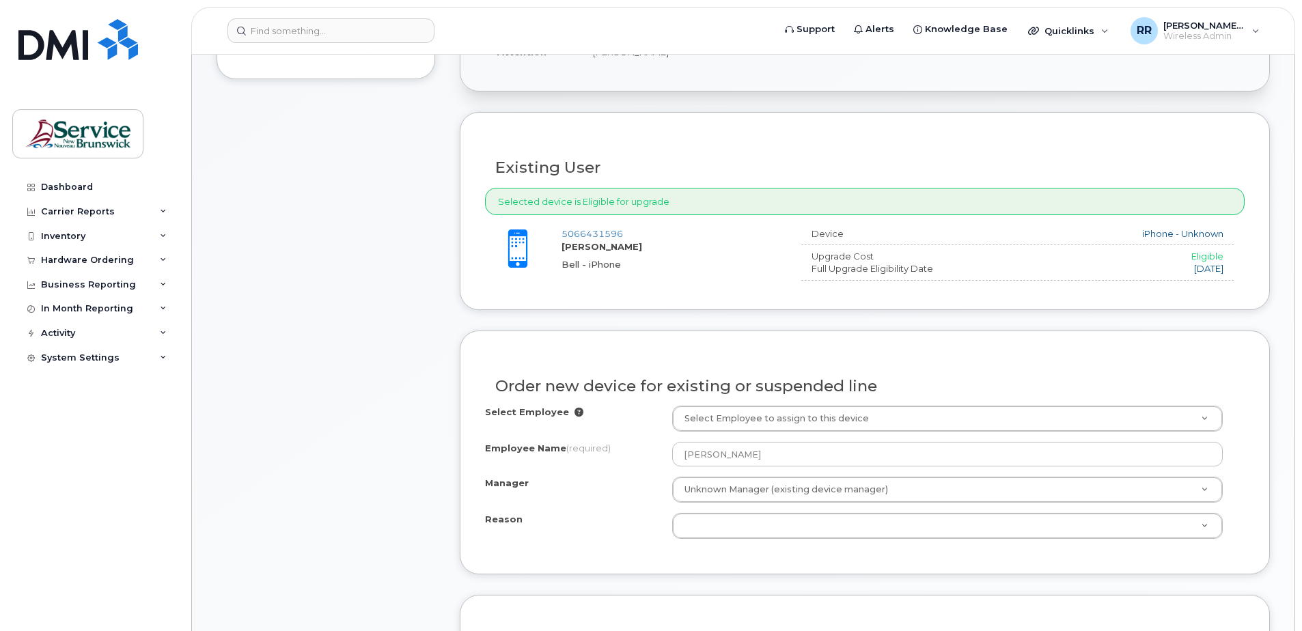
scroll to position [478, 0]
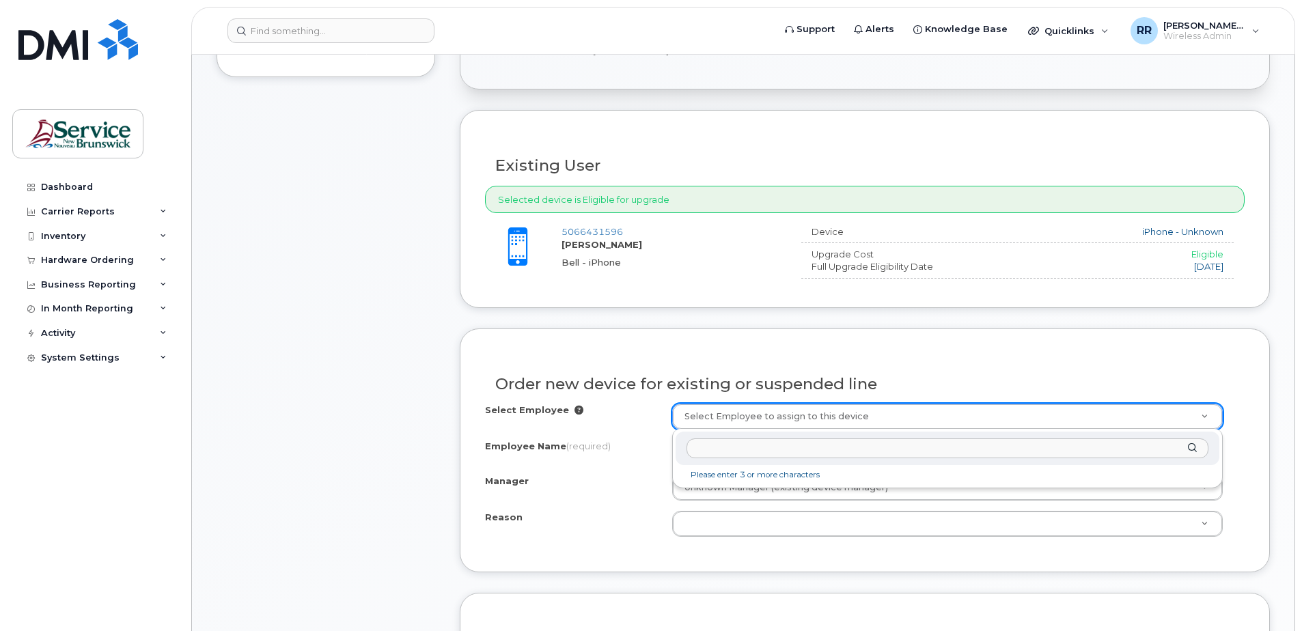
click at [699, 448] on input "text" at bounding box center [947, 448] width 522 height 20
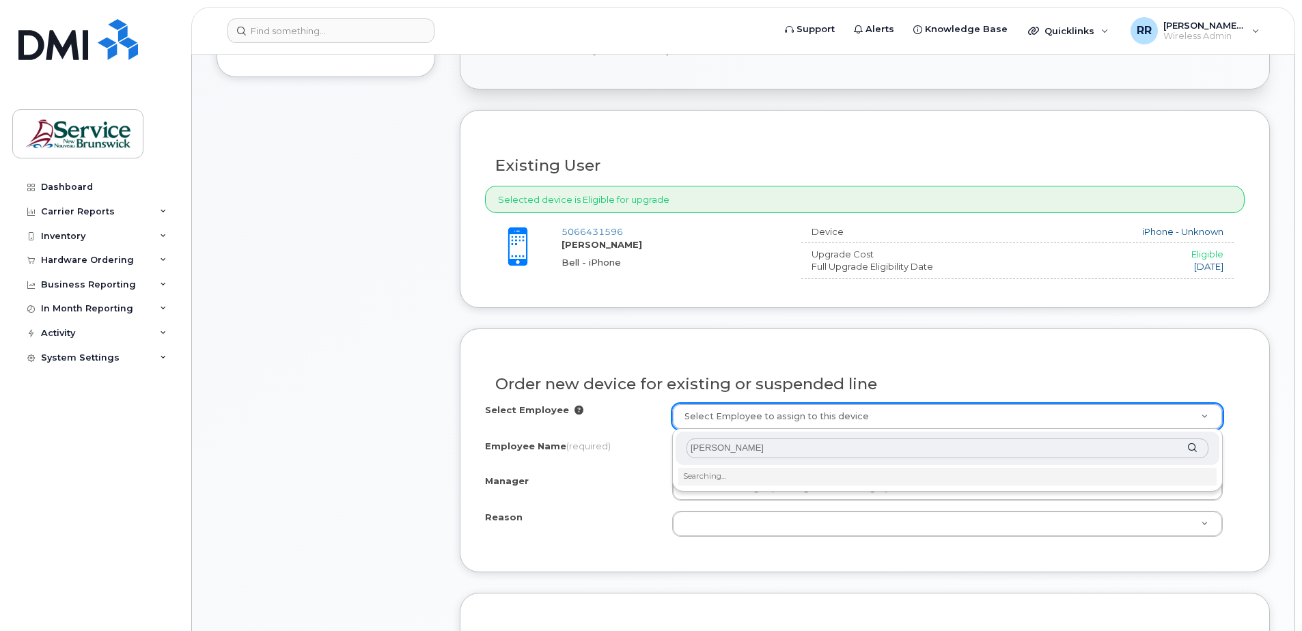
type input "Scott McFarlane"
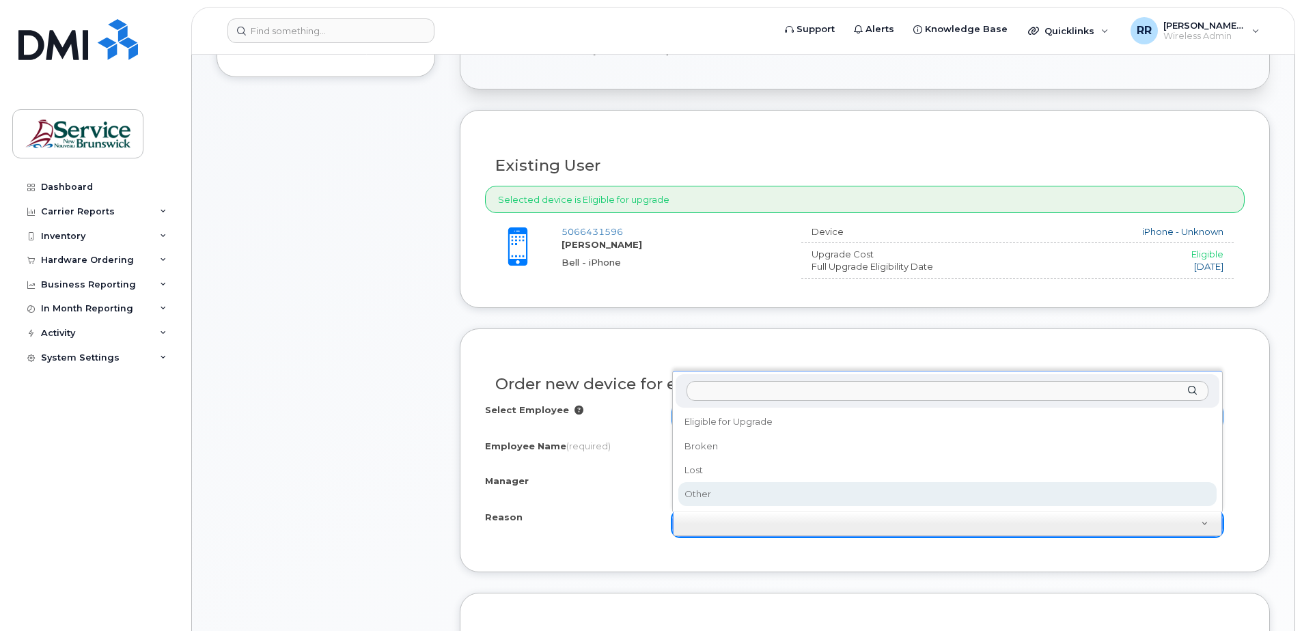
select select "other"
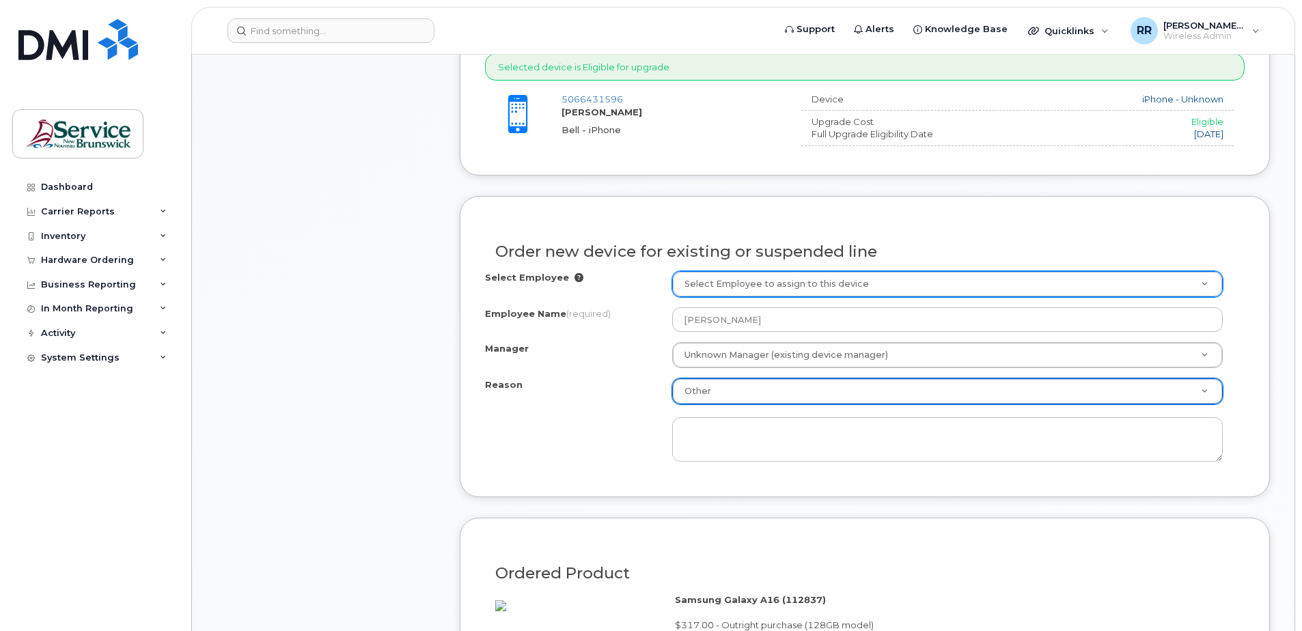
scroll to position [615, 0]
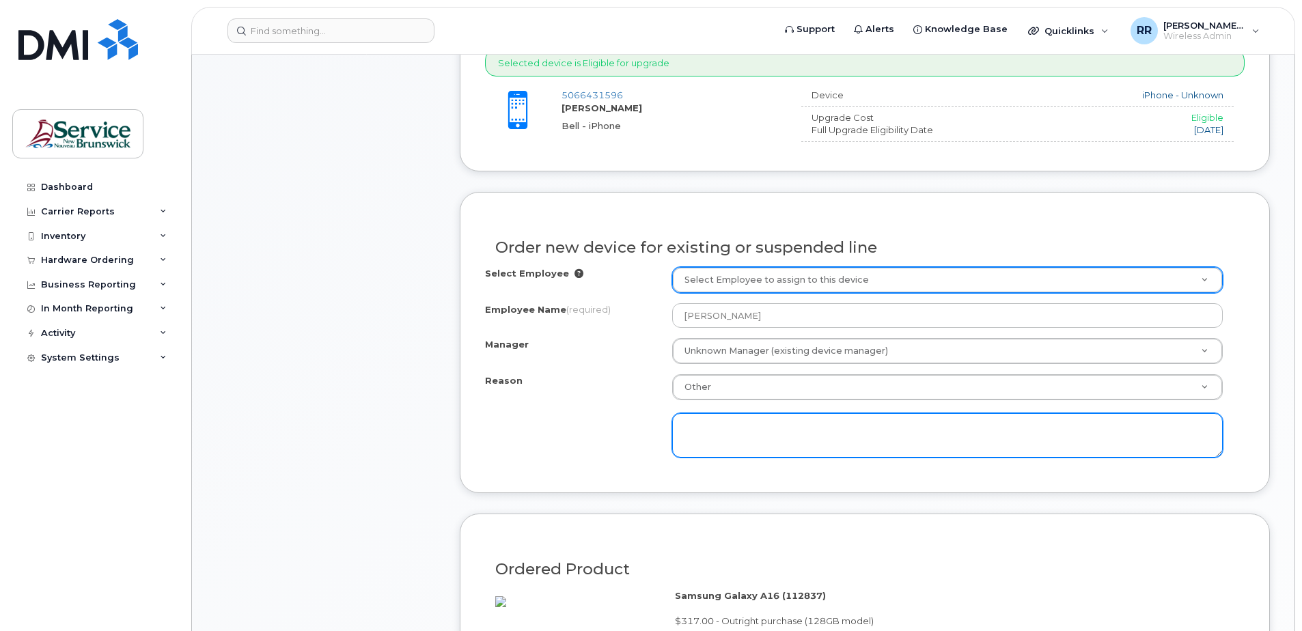
click at [708, 429] on textarea at bounding box center [947, 435] width 550 height 45
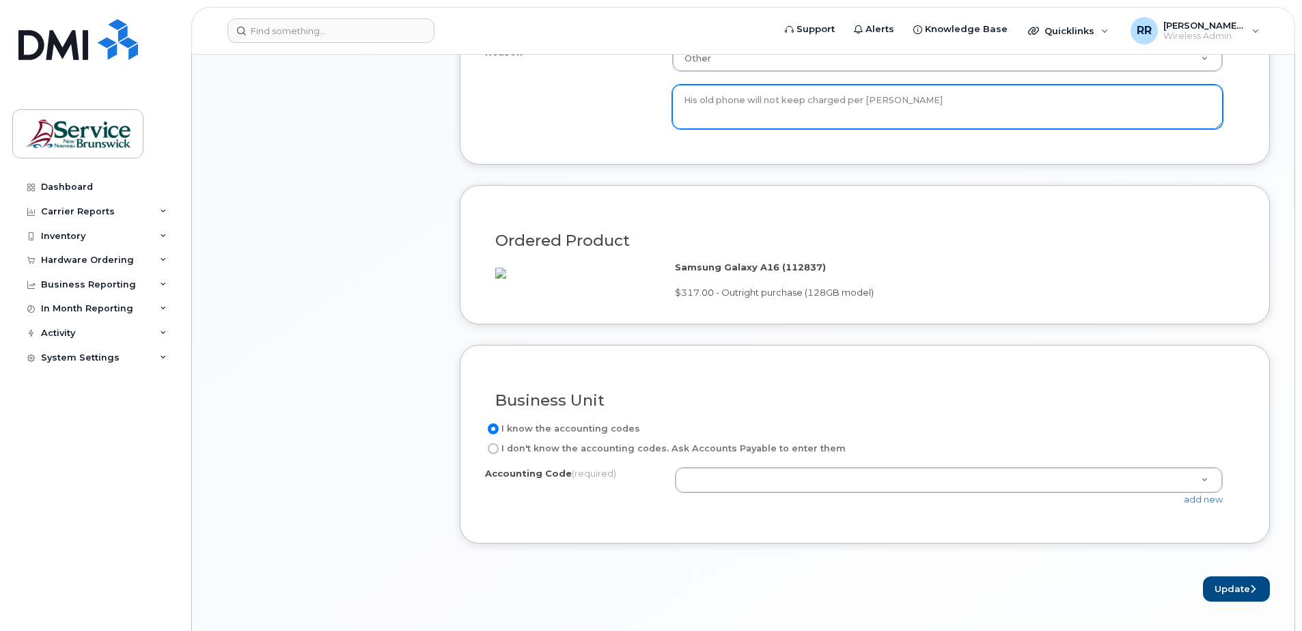
scroll to position [956, 0]
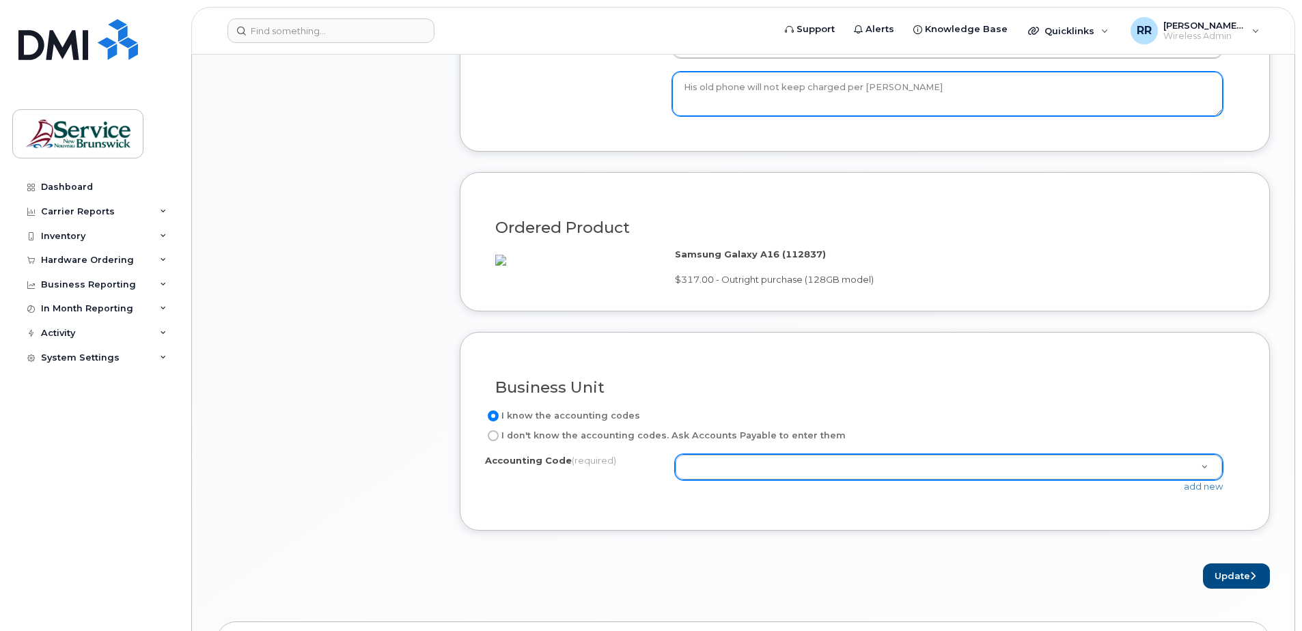
type textarea "His old phone will not keep charged per Sheila Fox"
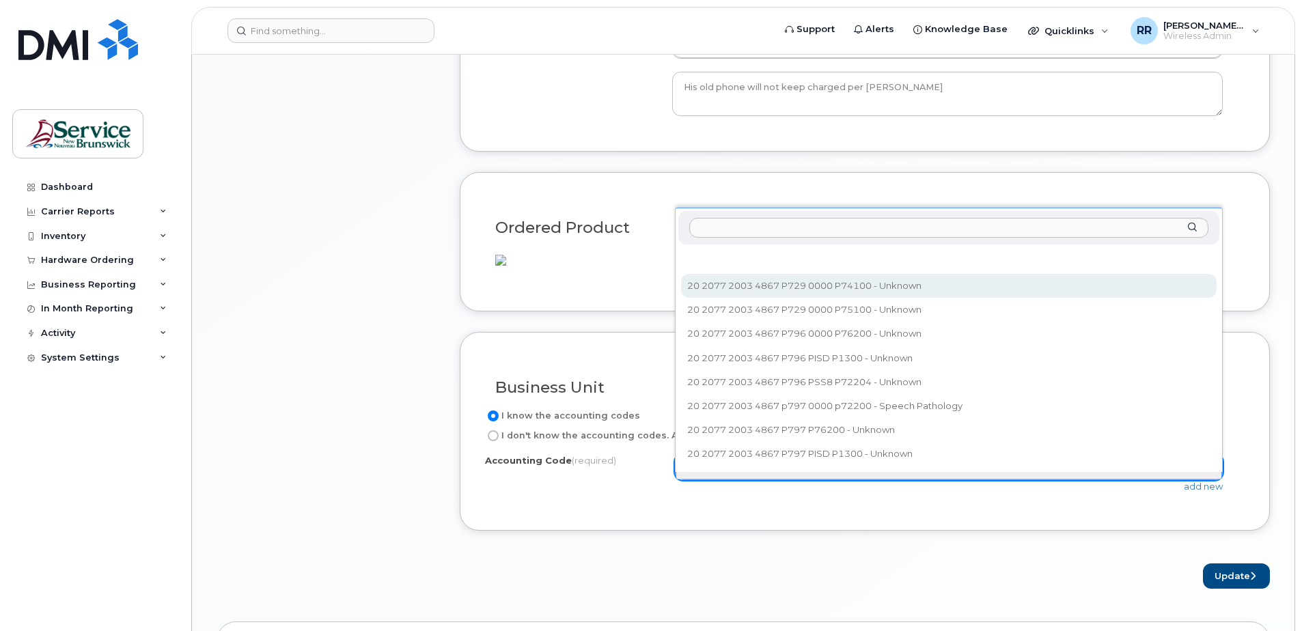
select select "20 2077 2003 4867 P729 0000 P74100"
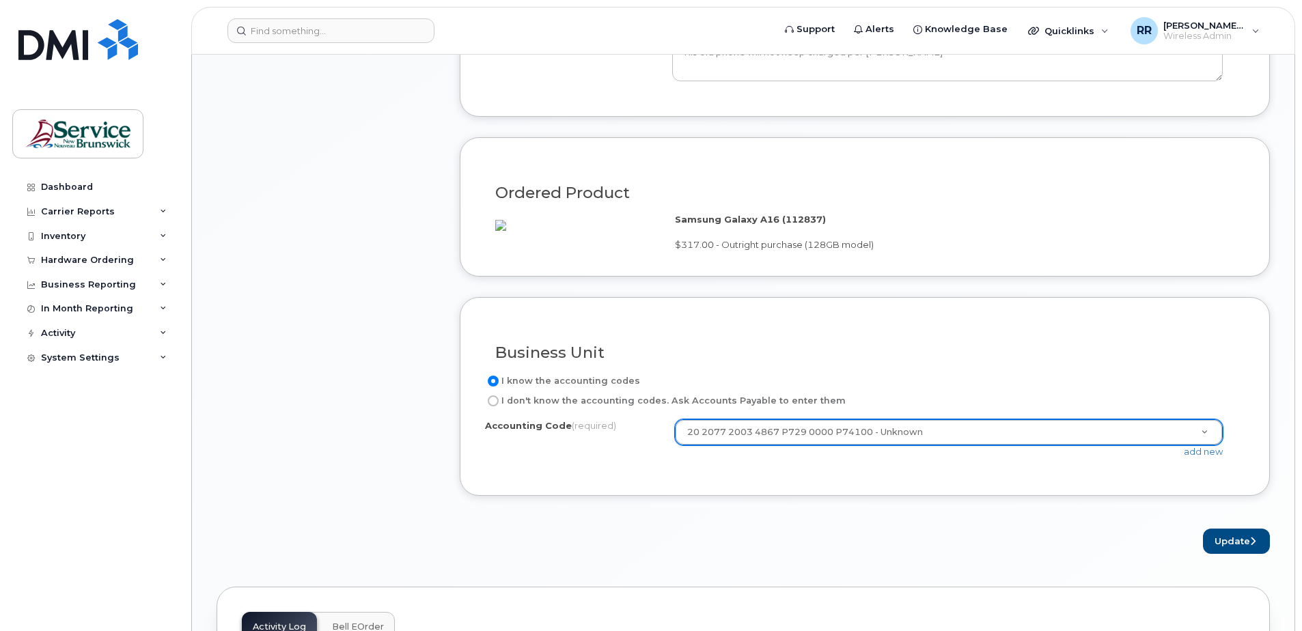
scroll to position [1093, 0]
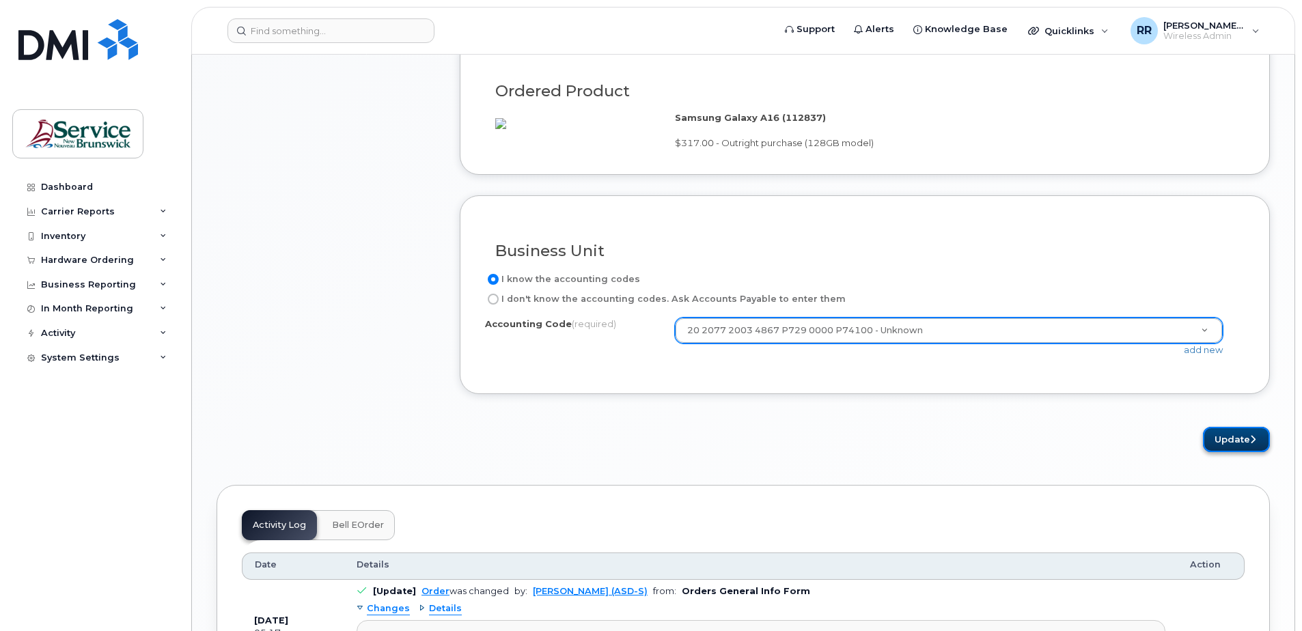
click at [1239, 452] on button "Update" at bounding box center [1236, 439] width 67 height 25
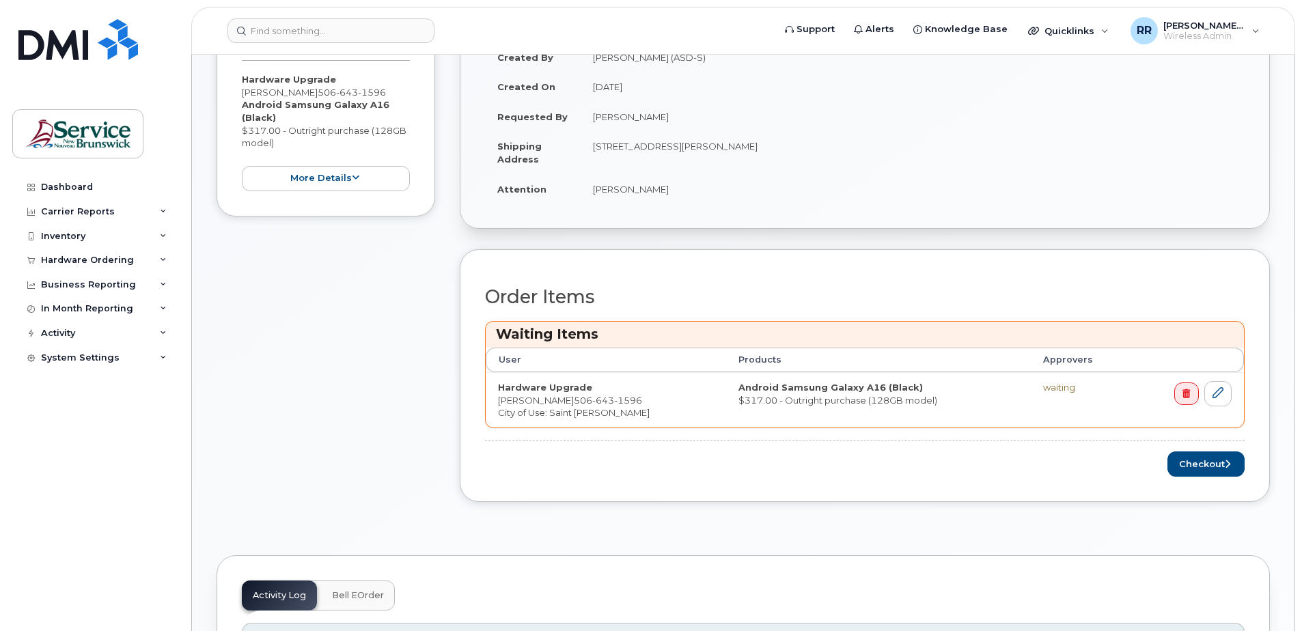
scroll to position [410, 0]
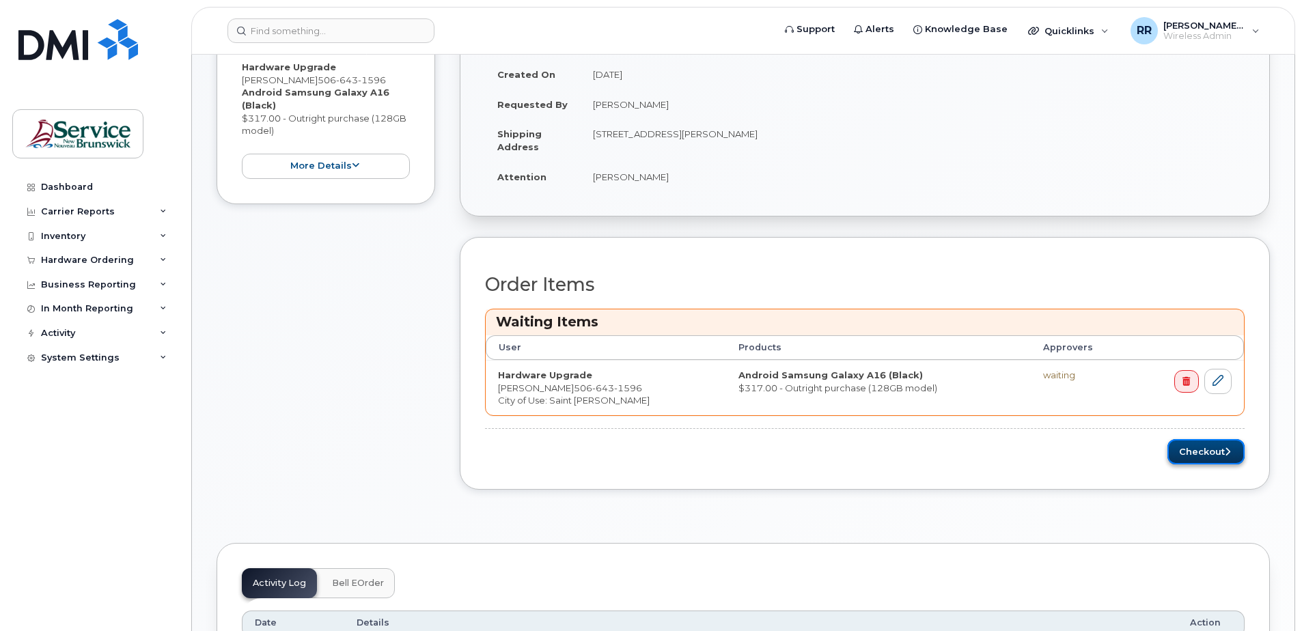
click at [1183, 446] on button "Checkout" at bounding box center [1205, 451] width 77 height 25
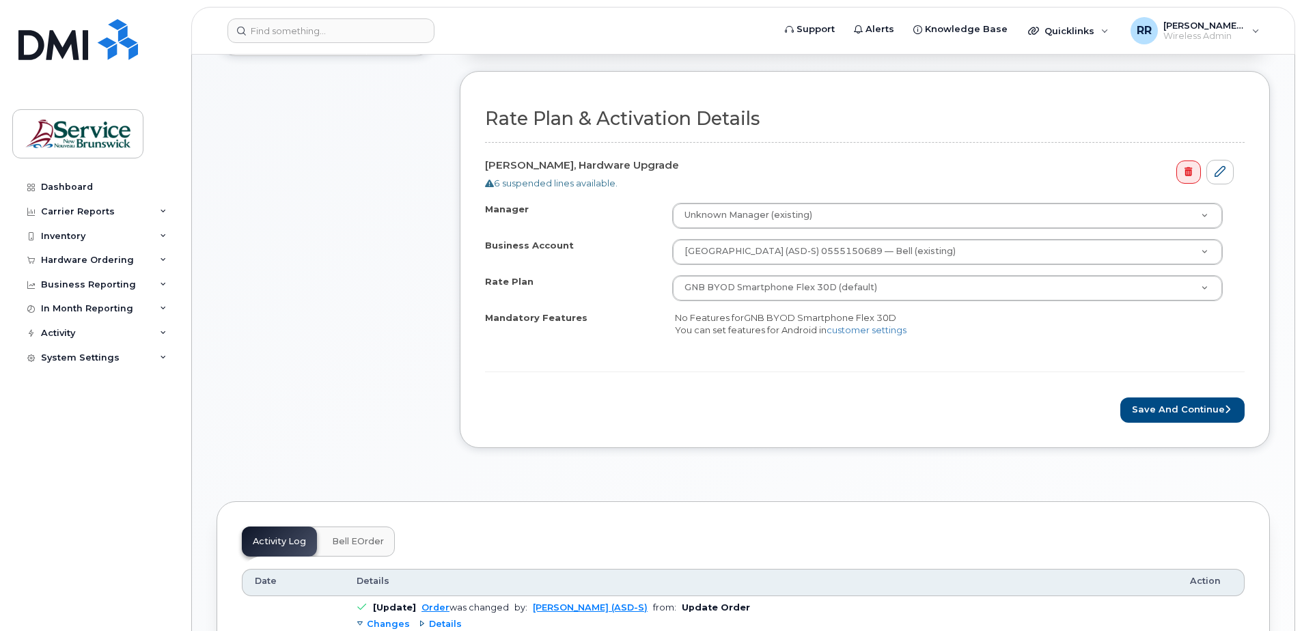
scroll to position [478, 0]
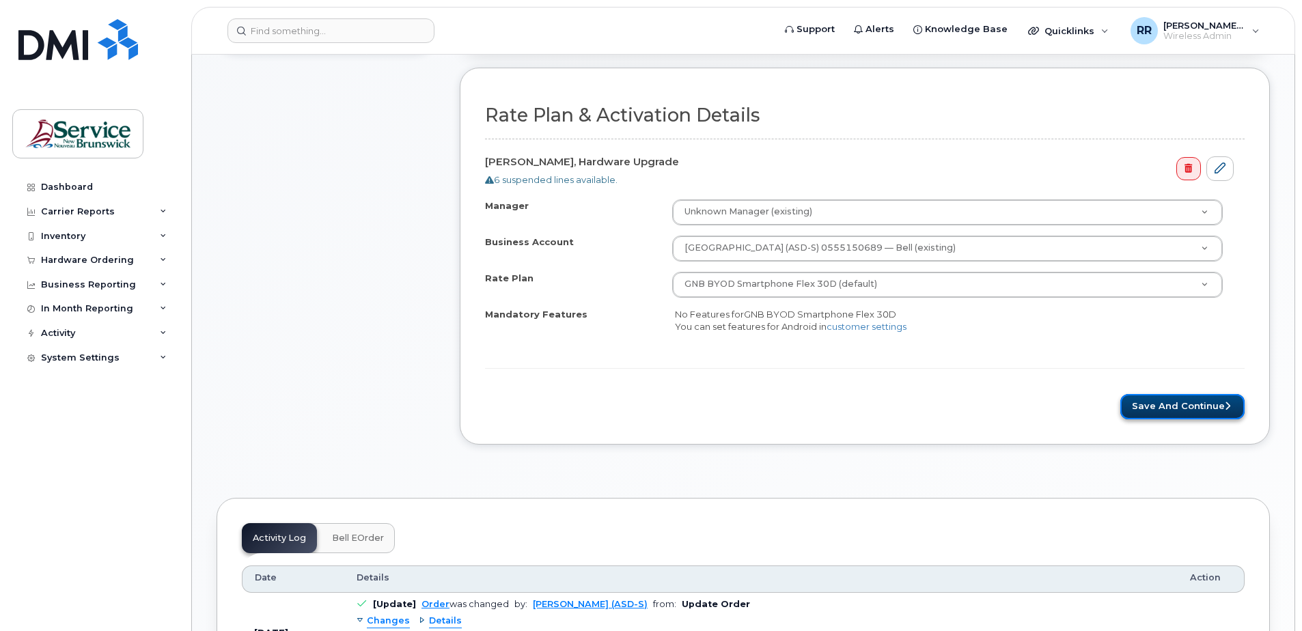
click at [1218, 404] on button "Save and Continue" at bounding box center [1182, 406] width 124 height 25
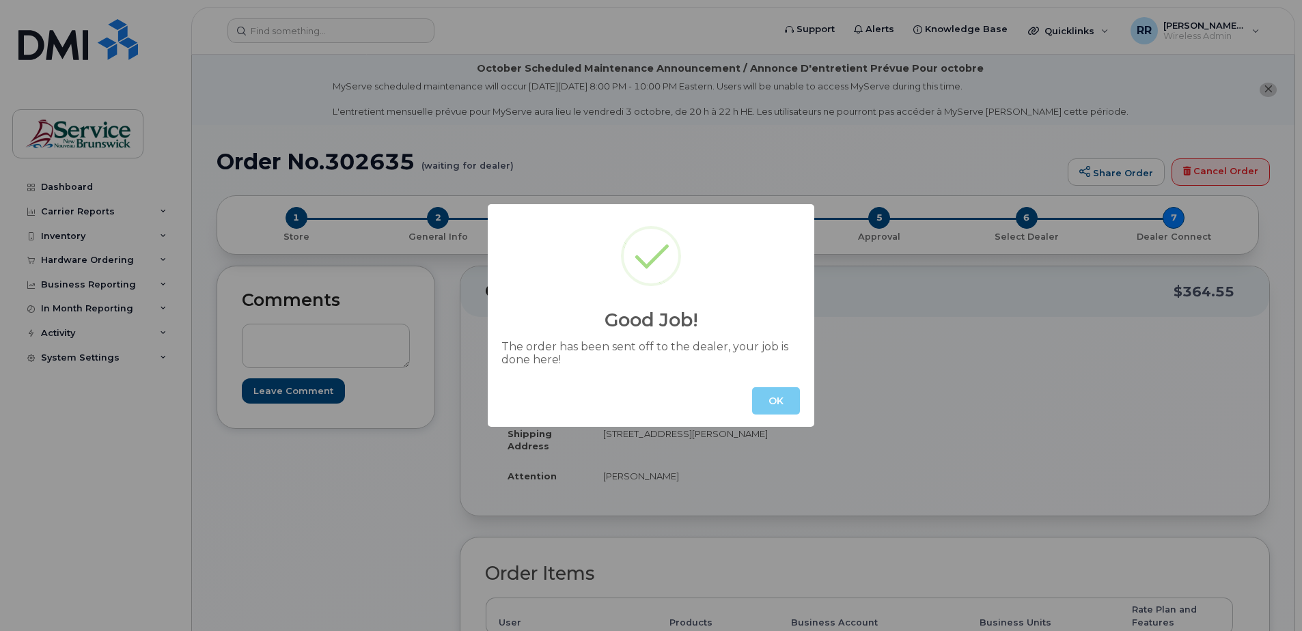
click at [766, 394] on button "OK" at bounding box center [776, 400] width 48 height 27
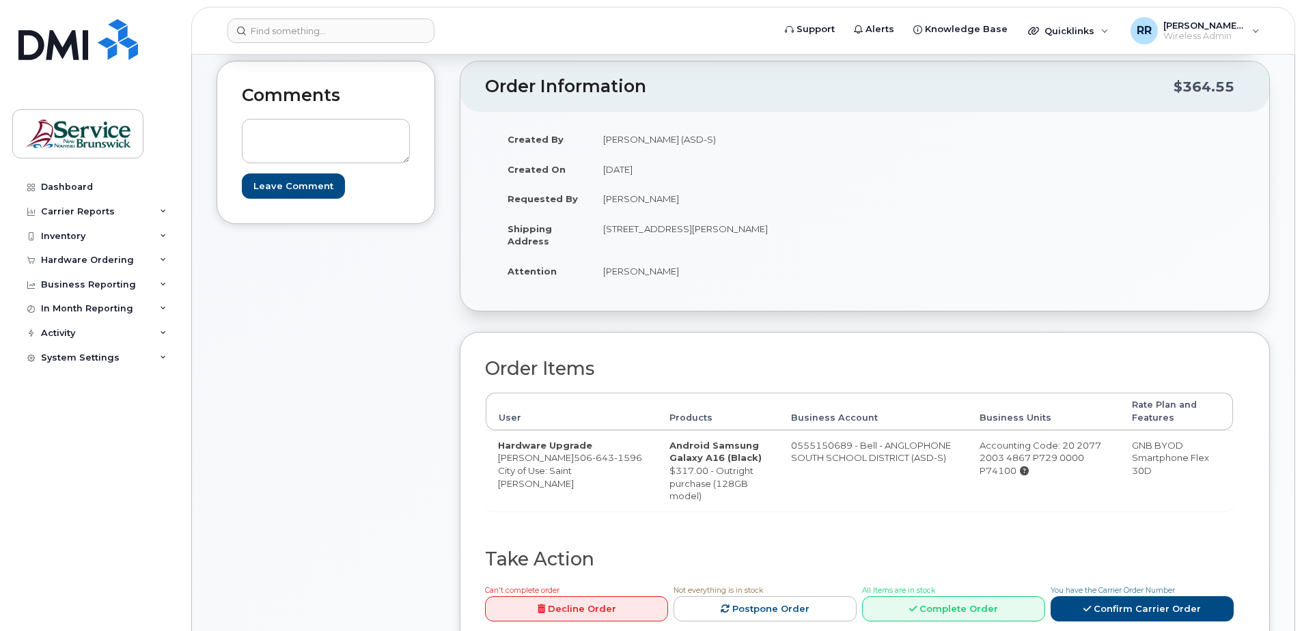
scroll to position [273, 0]
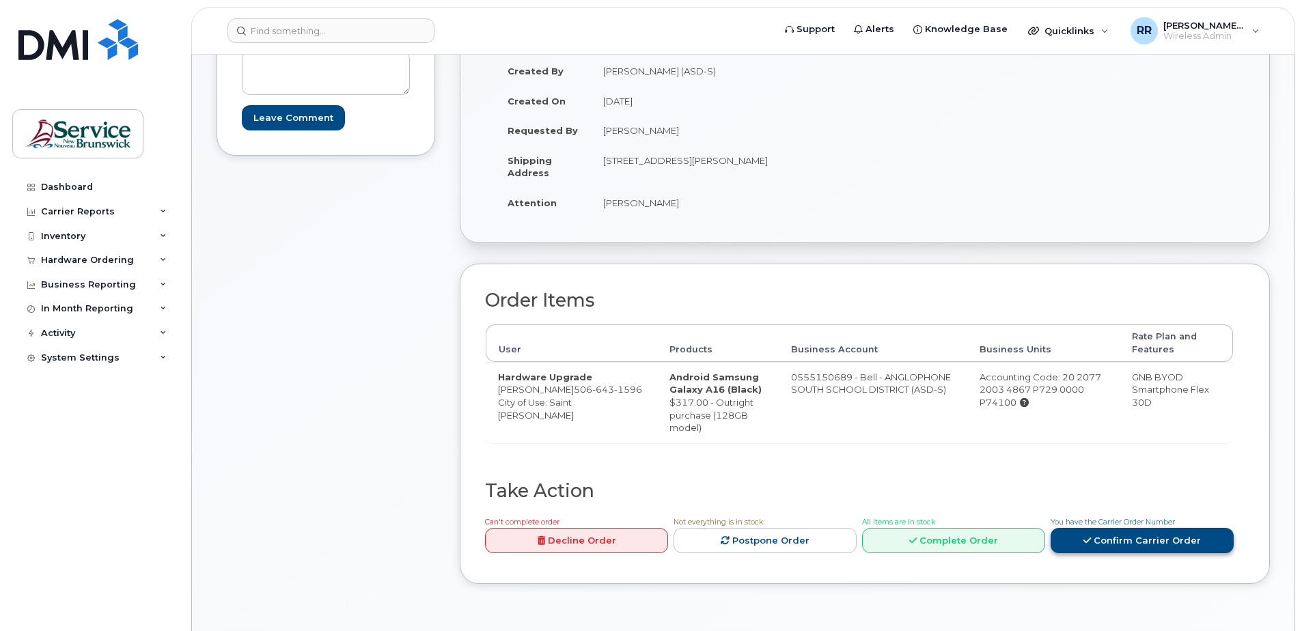
click at [1121, 535] on link "Confirm Carrier Order" at bounding box center [1141, 540] width 183 height 25
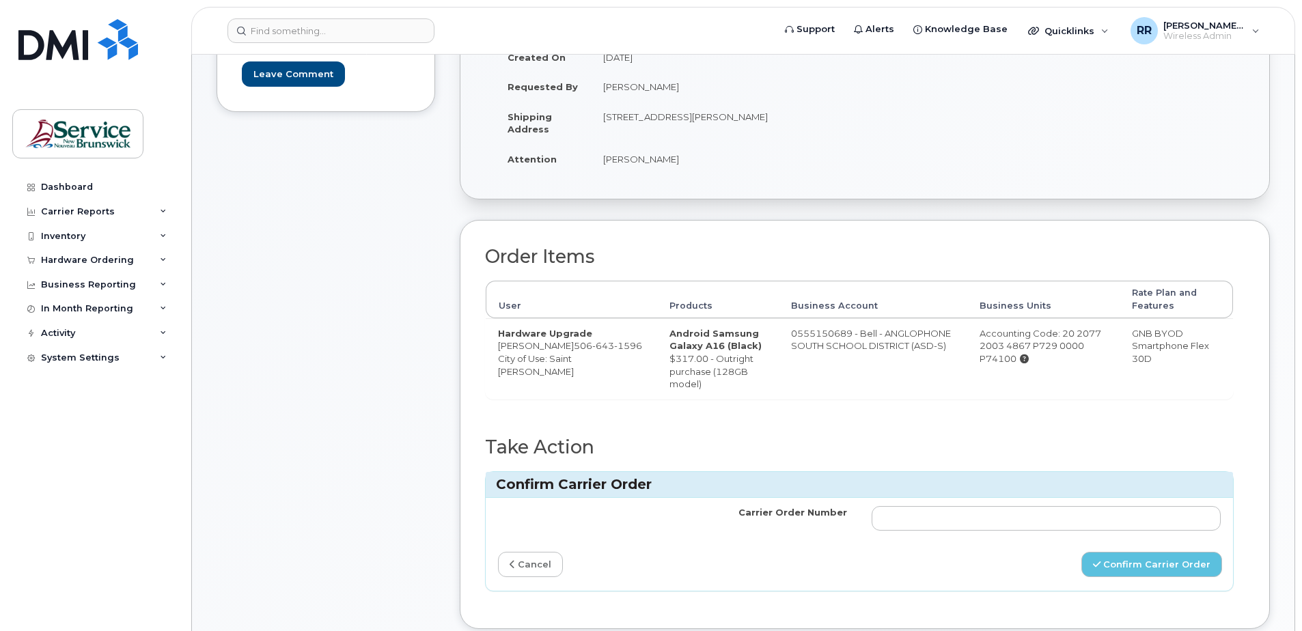
scroll to position [341, 0]
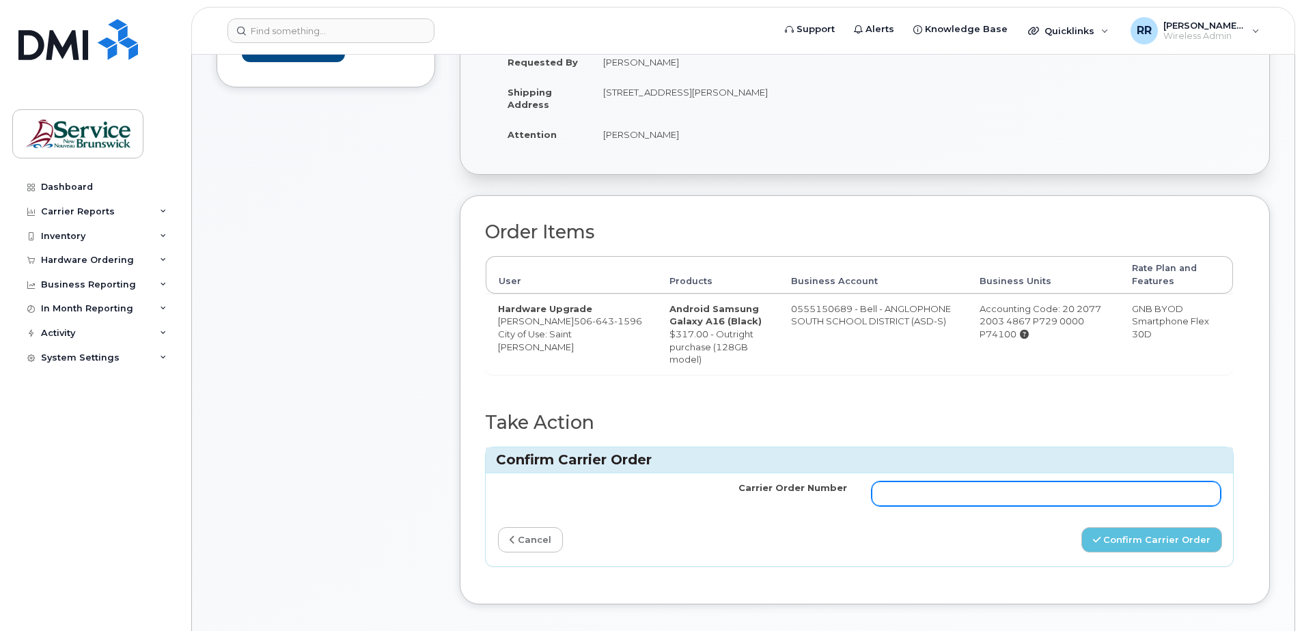
click at [909, 491] on input "Carrier Order Number" at bounding box center [1045, 493] width 349 height 25
paste input "302635"
type input "302635"
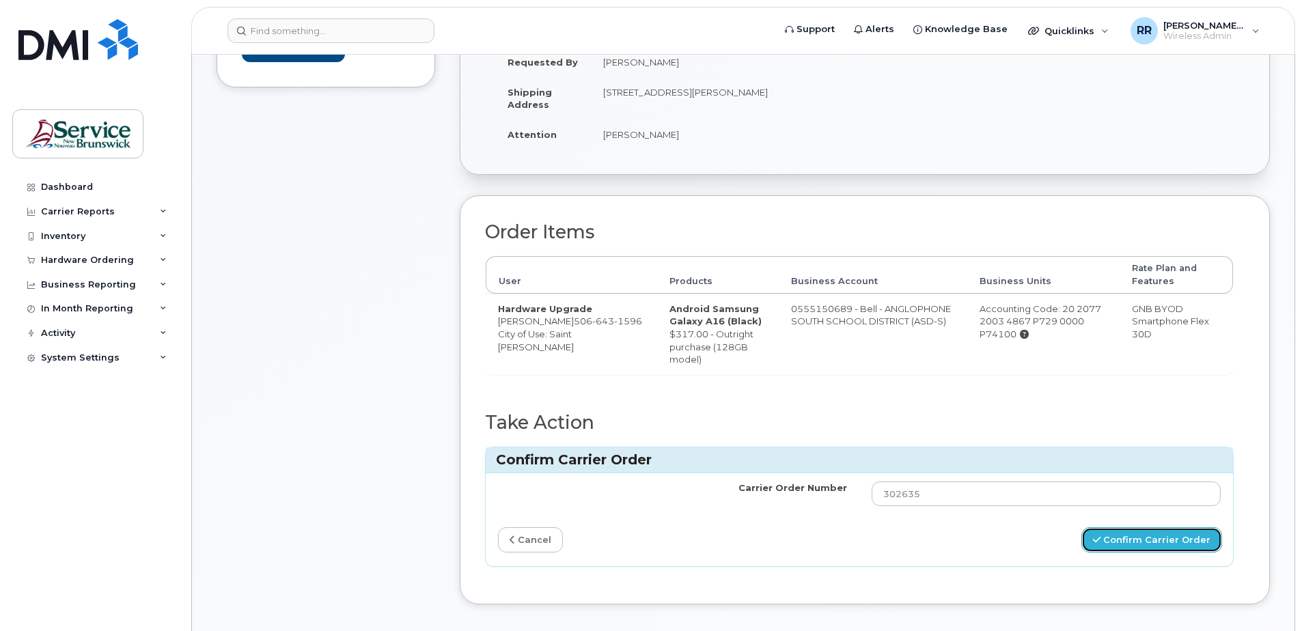
click at [1150, 535] on button "Confirm Carrier Order" at bounding box center [1151, 539] width 141 height 25
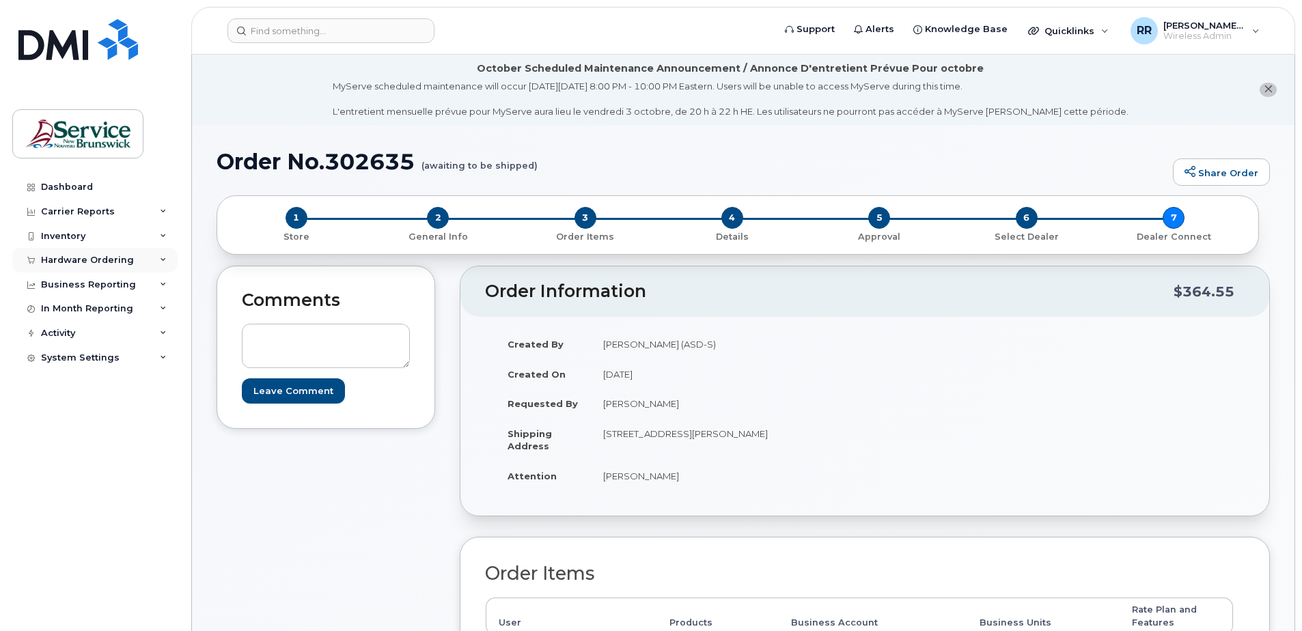
click at [66, 260] on div "Hardware Ordering" at bounding box center [87, 260] width 93 height 11
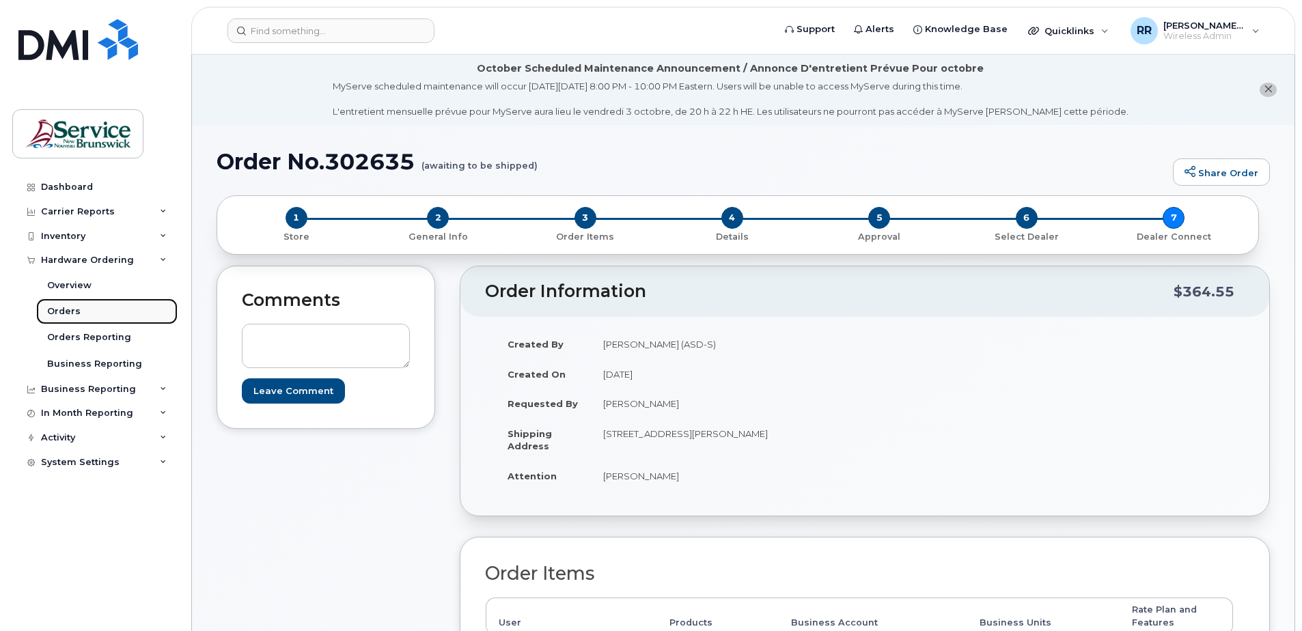
click at [55, 311] on div "Orders" at bounding box center [63, 311] width 33 height 12
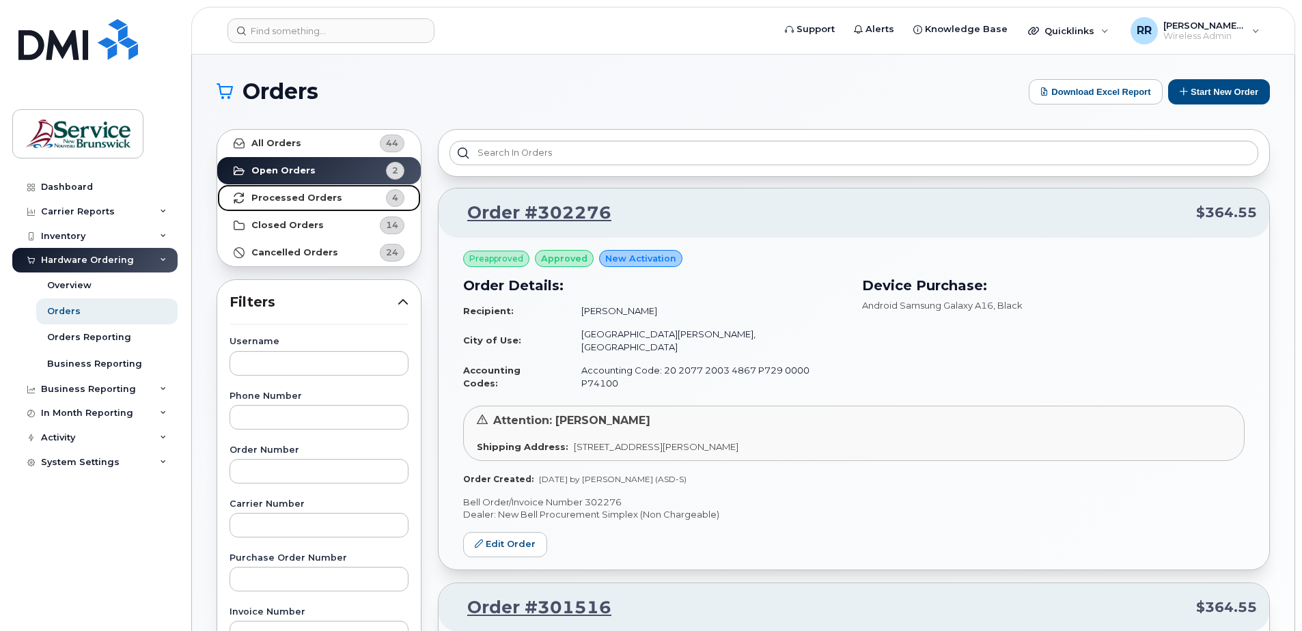
click at [277, 201] on strong "Processed Orders" at bounding box center [296, 198] width 91 height 11
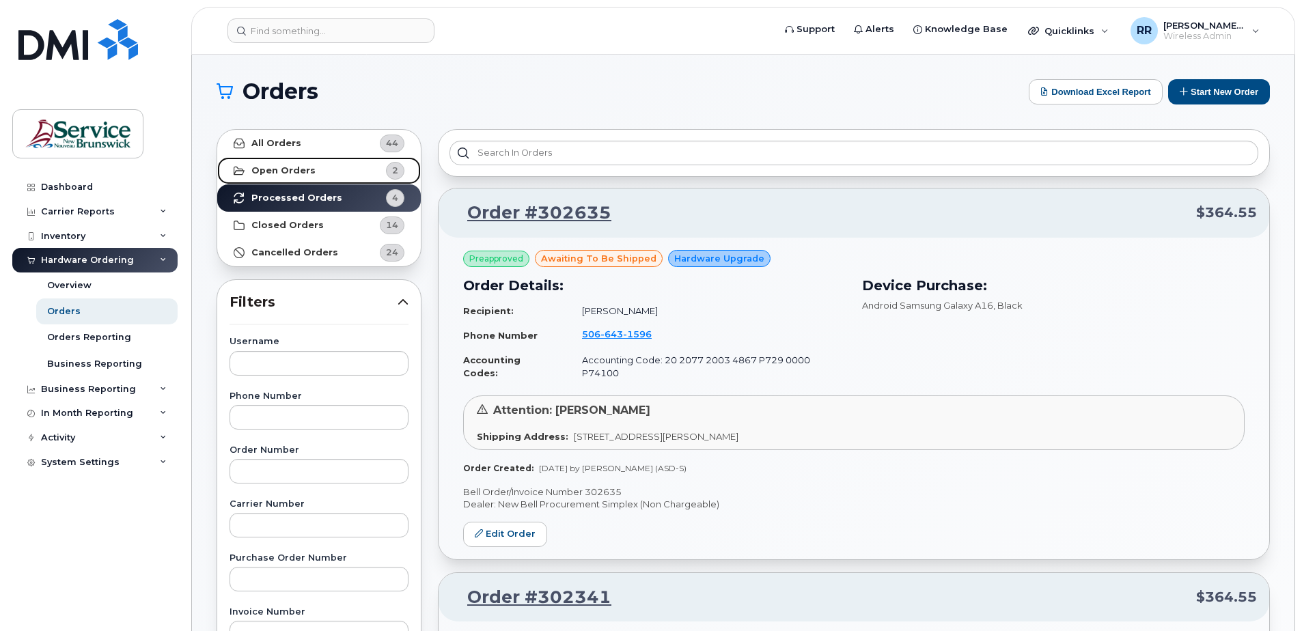
click at [257, 169] on strong "Open Orders" at bounding box center [283, 170] width 64 height 11
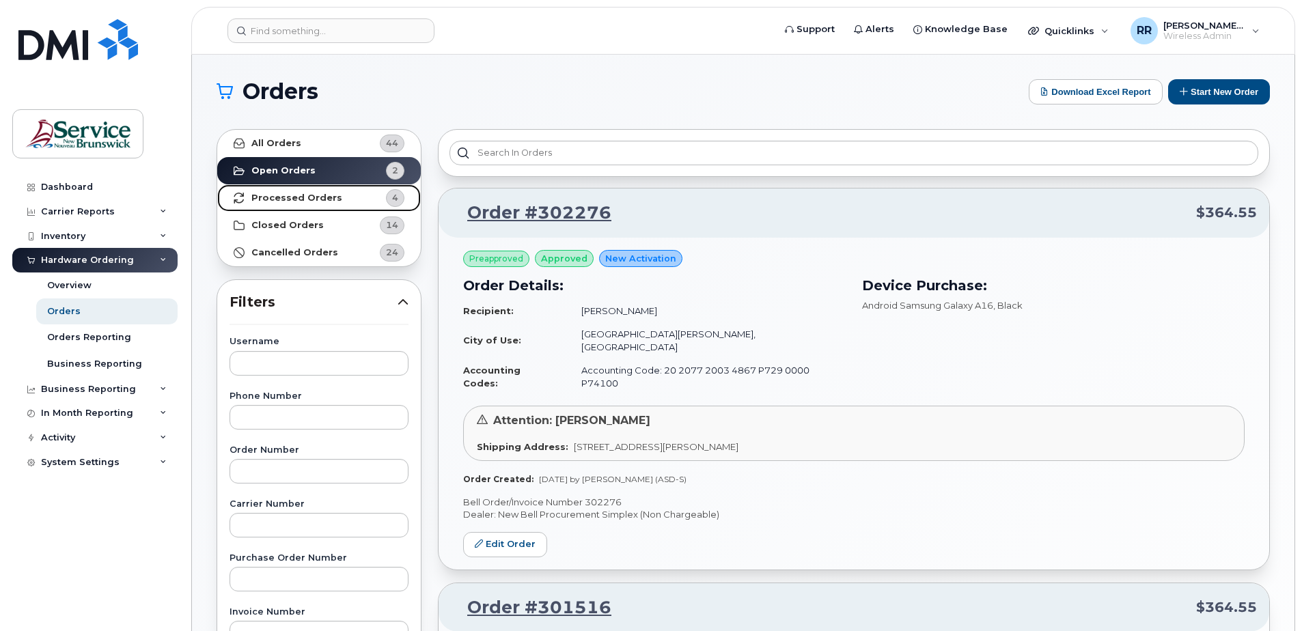
click at [307, 195] on strong "Processed Orders" at bounding box center [296, 198] width 91 height 11
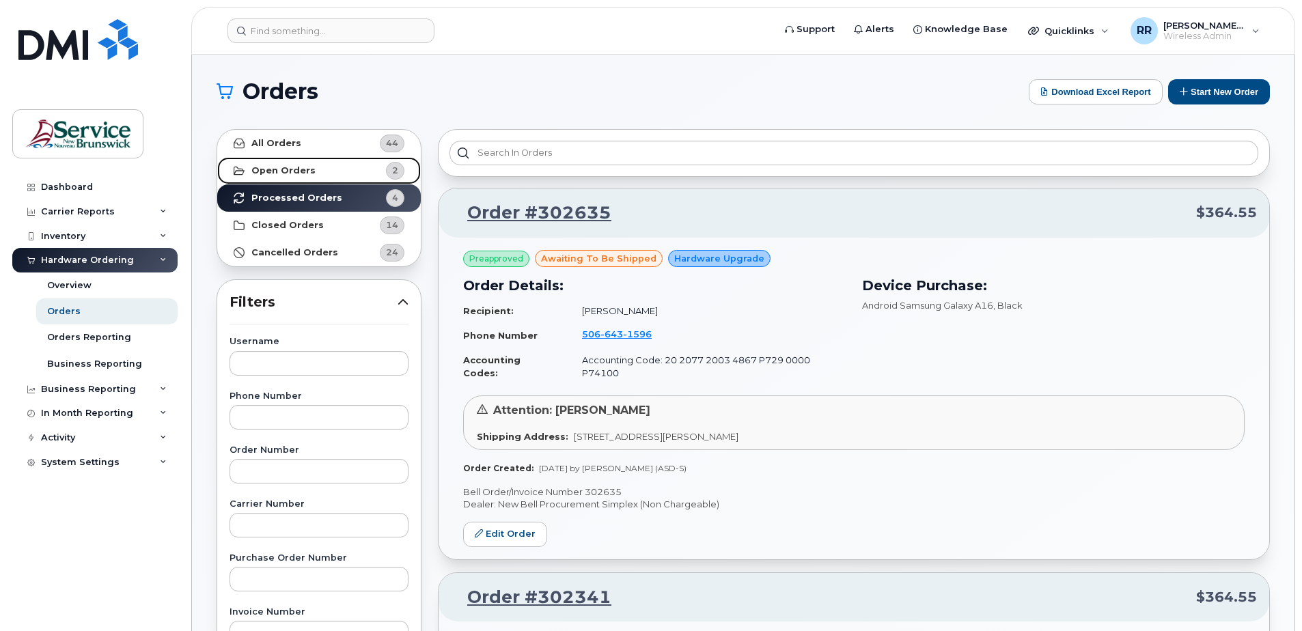
click at [270, 166] on strong "Open Orders" at bounding box center [283, 170] width 64 height 11
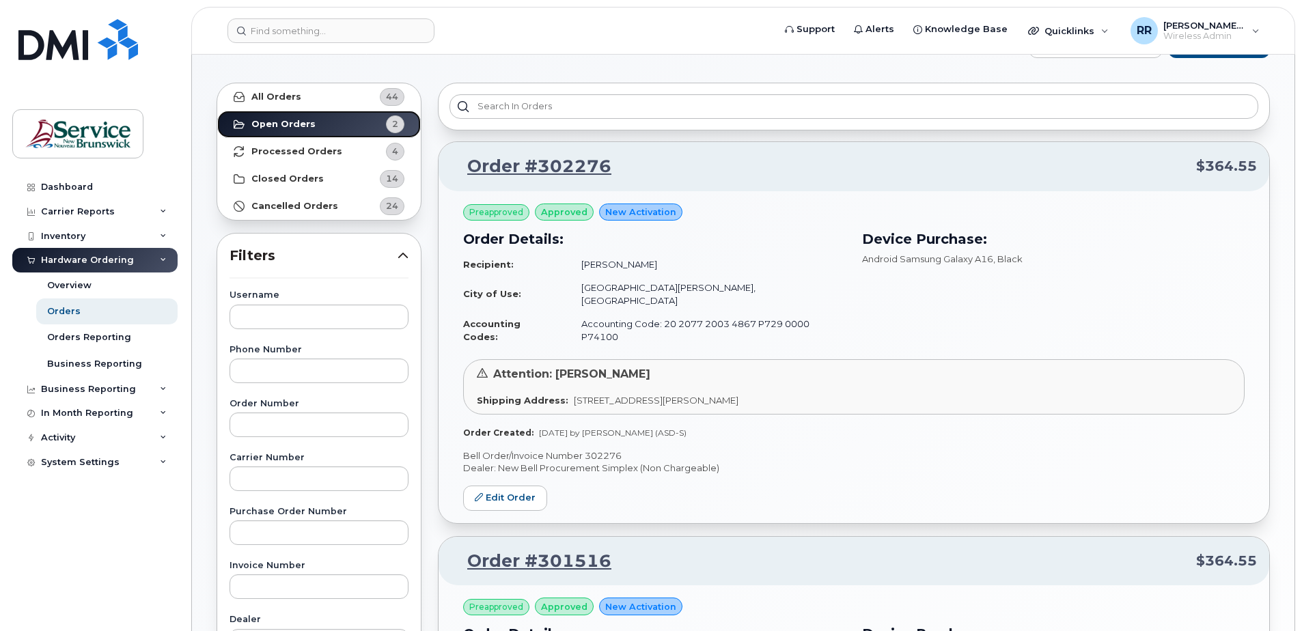
scroll to position [68, 0]
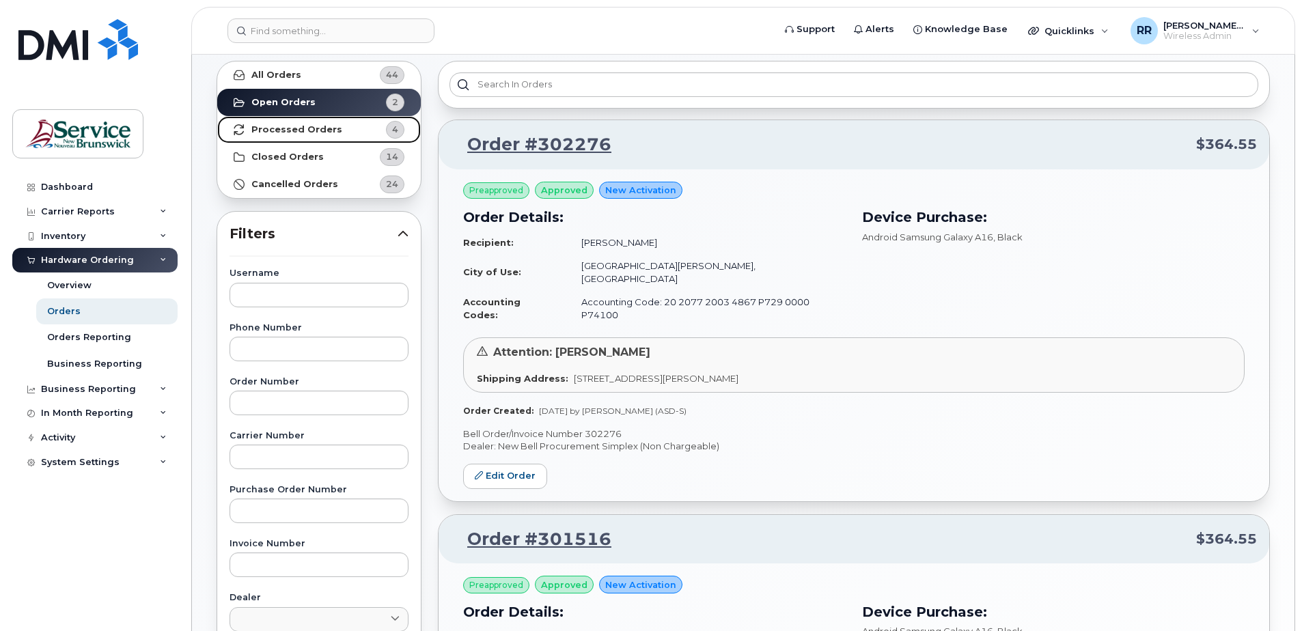
click at [300, 130] on strong "Processed Orders" at bounding box center [296, 129] width 91 height 11
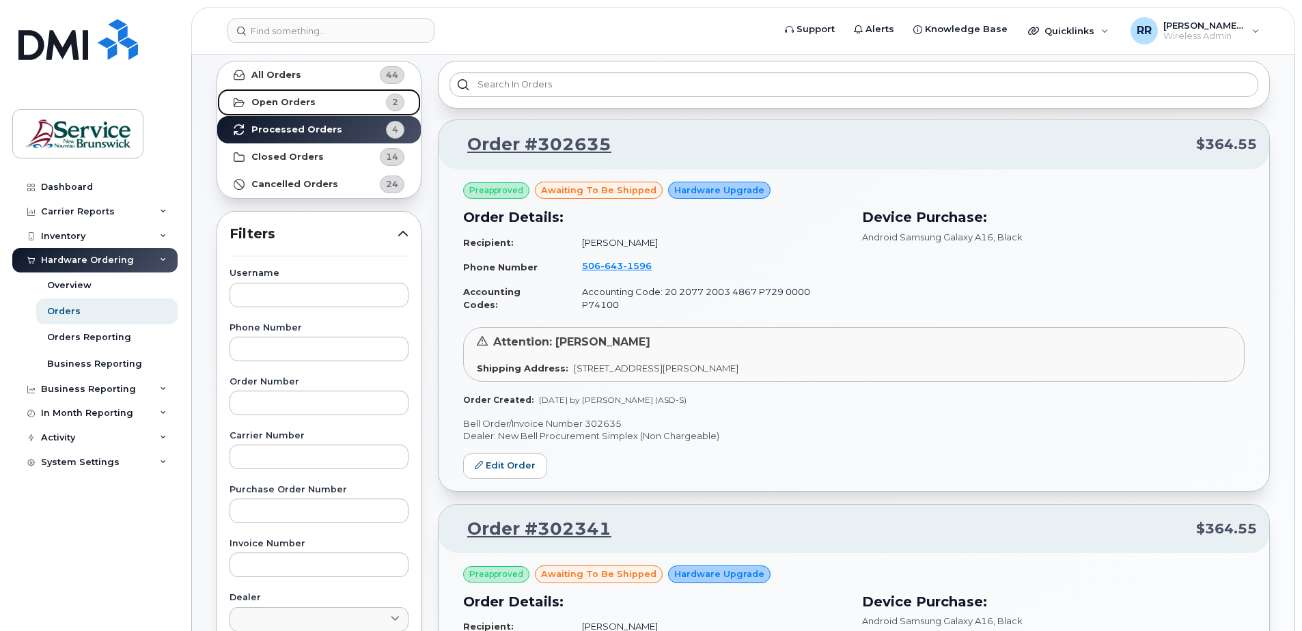
click at [264, 98] on strong "Open Orders" at bounding box center [283, 102] width 64 height 11
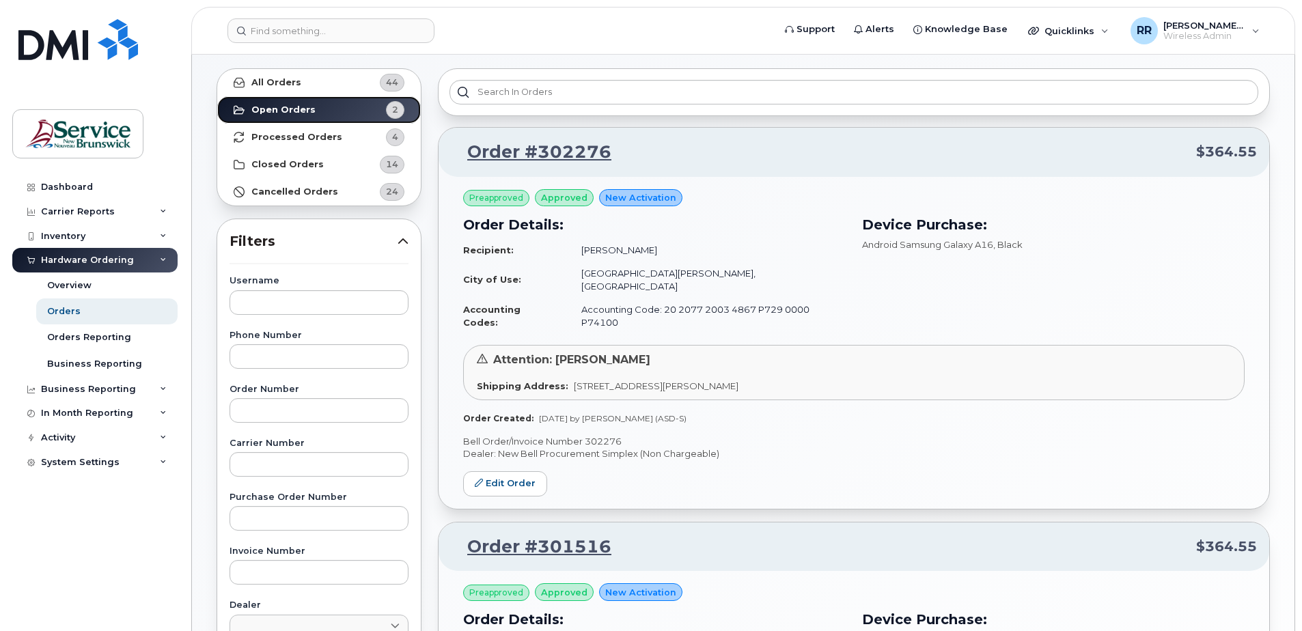
scroll to position [0, 0]
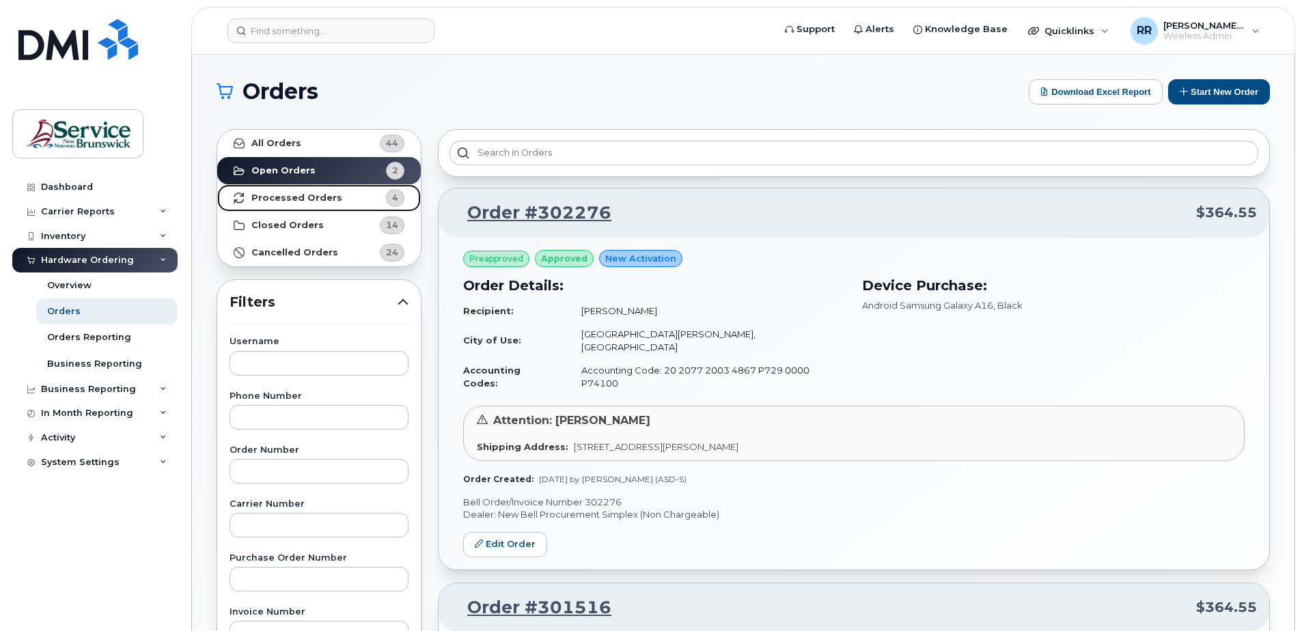
click at [269, 195] on strong "Processed Orders" at bounding box center [296, 198] width 91 height 11
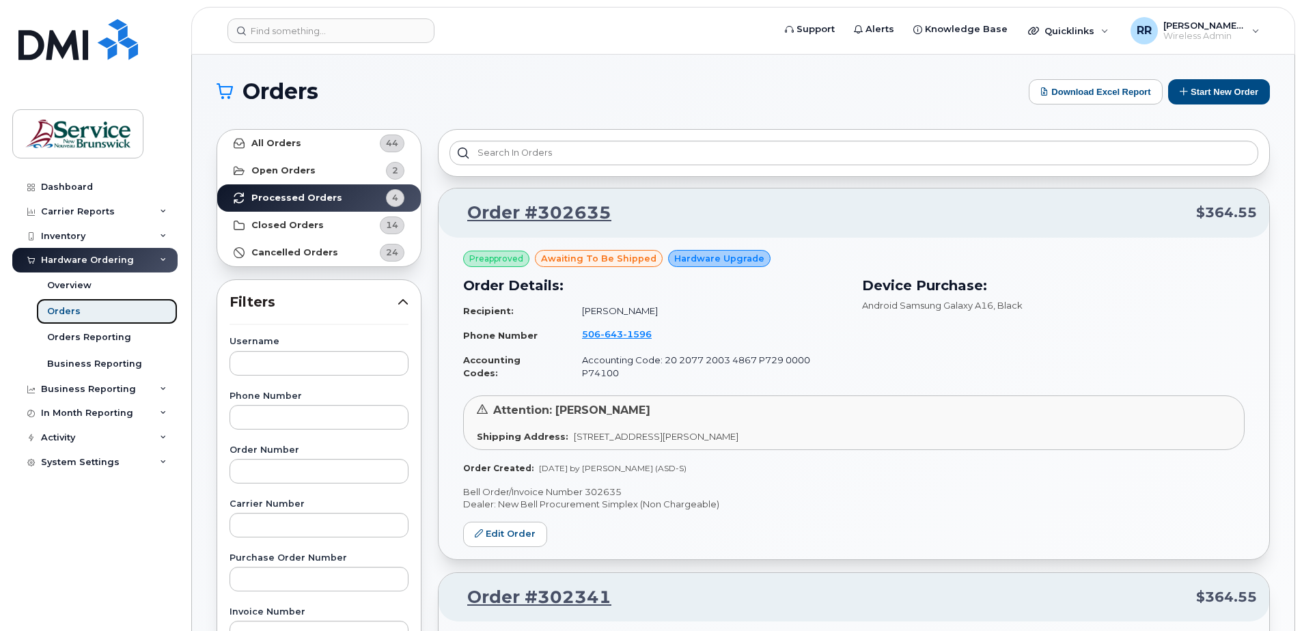
click at [53, 314] on div "Orders" at bounding box center [63, 311] width 33 height 12
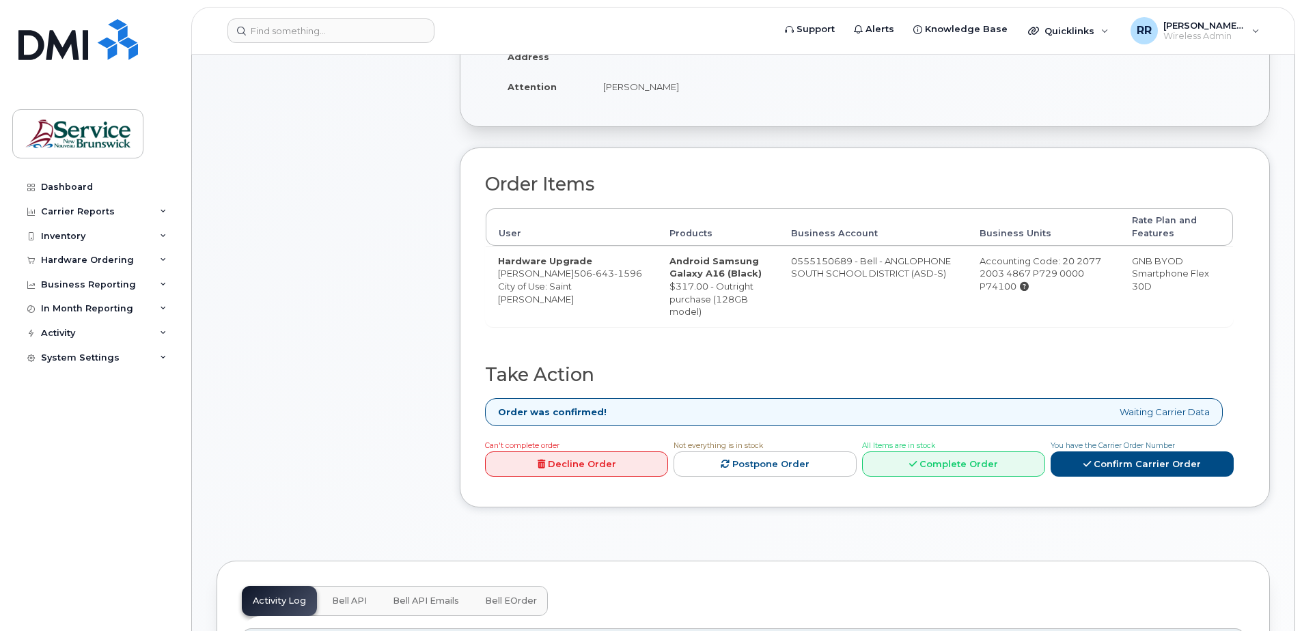
scroll to position [410, 0]
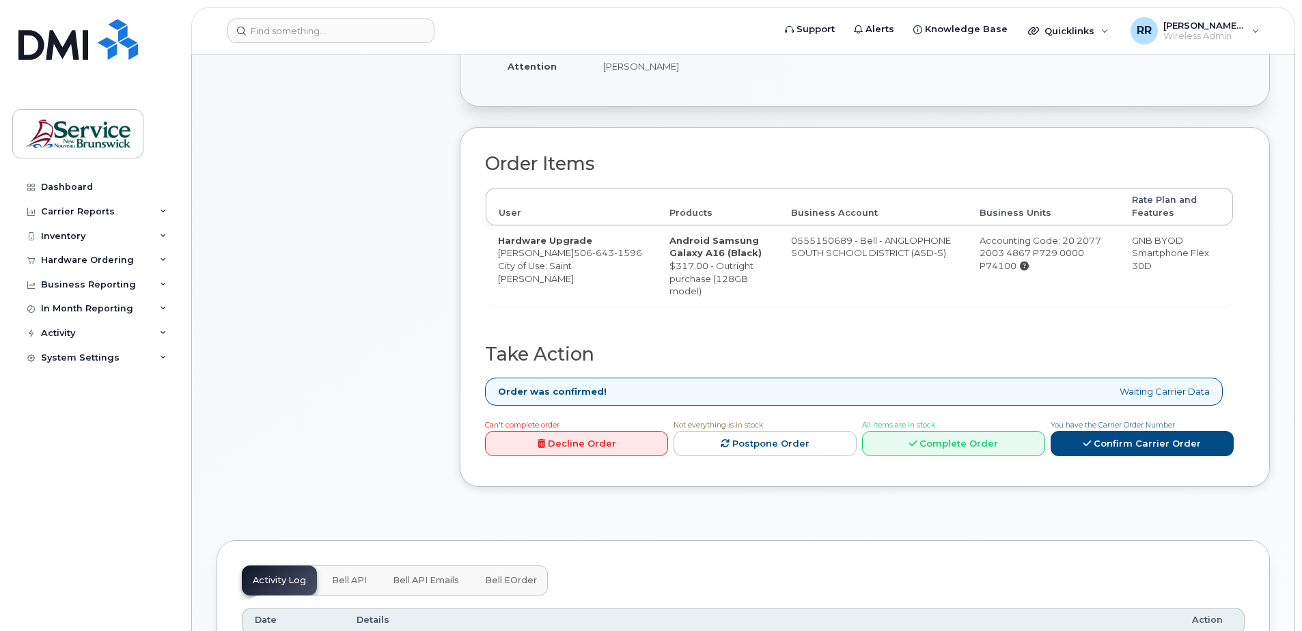
click at [561, 443] on link "Decline Order" at bounding box center [576, 443] width 183 height 25
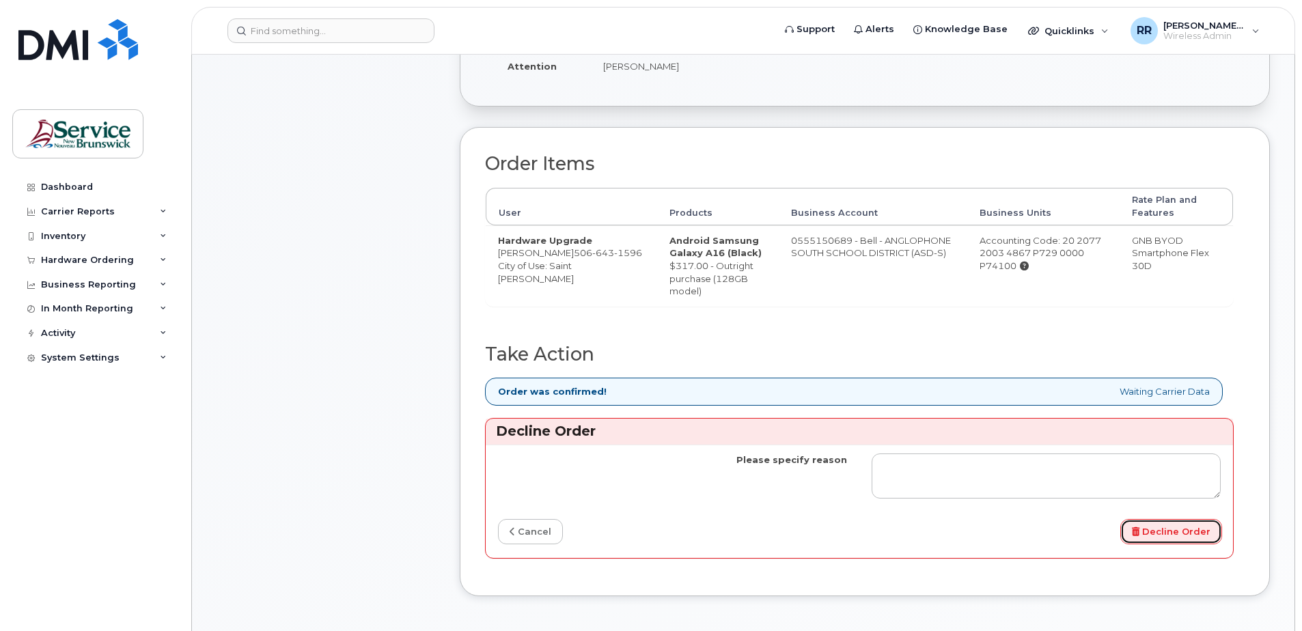
click at [1163, 537] on button "Decline Order" at bounding box center [1171, 531] width 102 height 25
click at [1164, 531] on button "Decline Order" at bounding box center [1171, 531] width 102 height 25
click at [320, 506] on div "Comments Leave Comment" at bounding box center [325, 236] width 219 height 761
click at [531, 533] on link "cancel" at bounding box center [530, 531] width 65 height 25
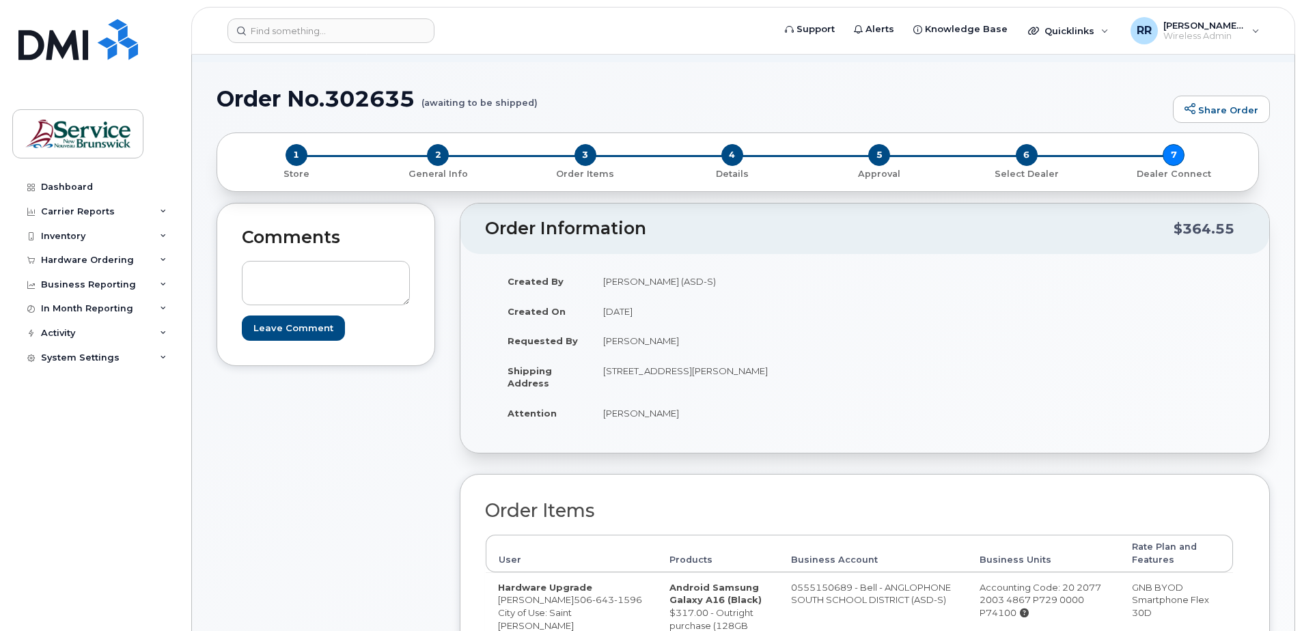
scroll to position [0, 0]
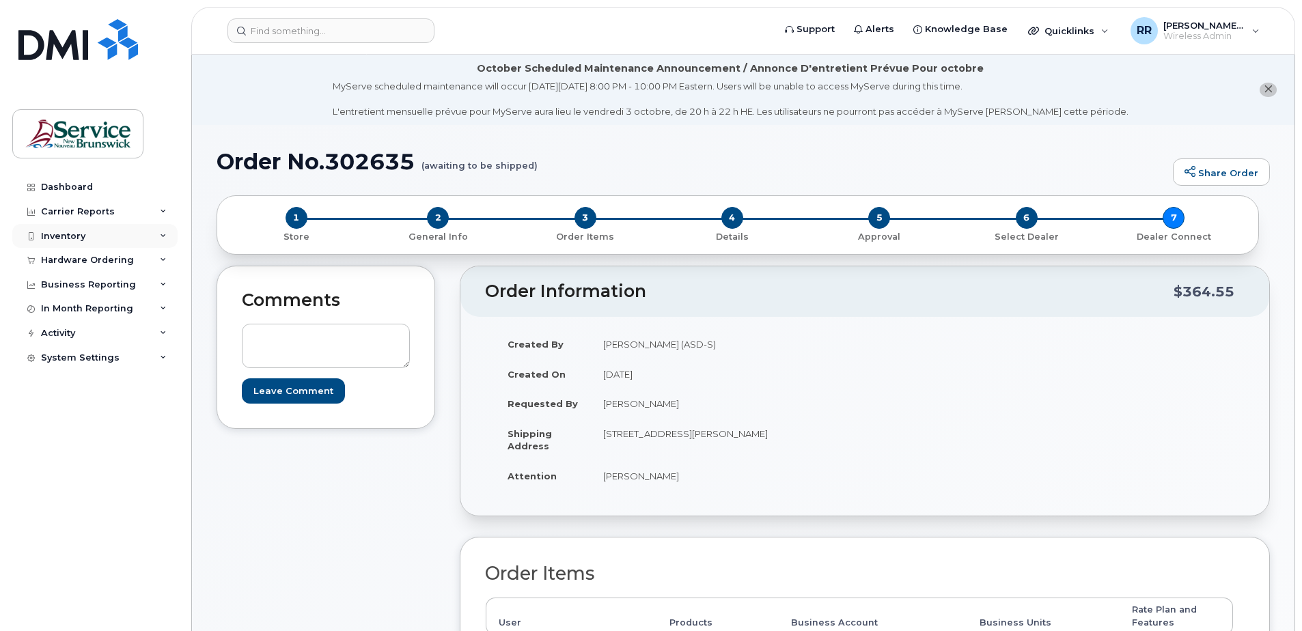
click at [71, 241] on div "Inventory" at bounding box center [63, 236] width 44 height 11
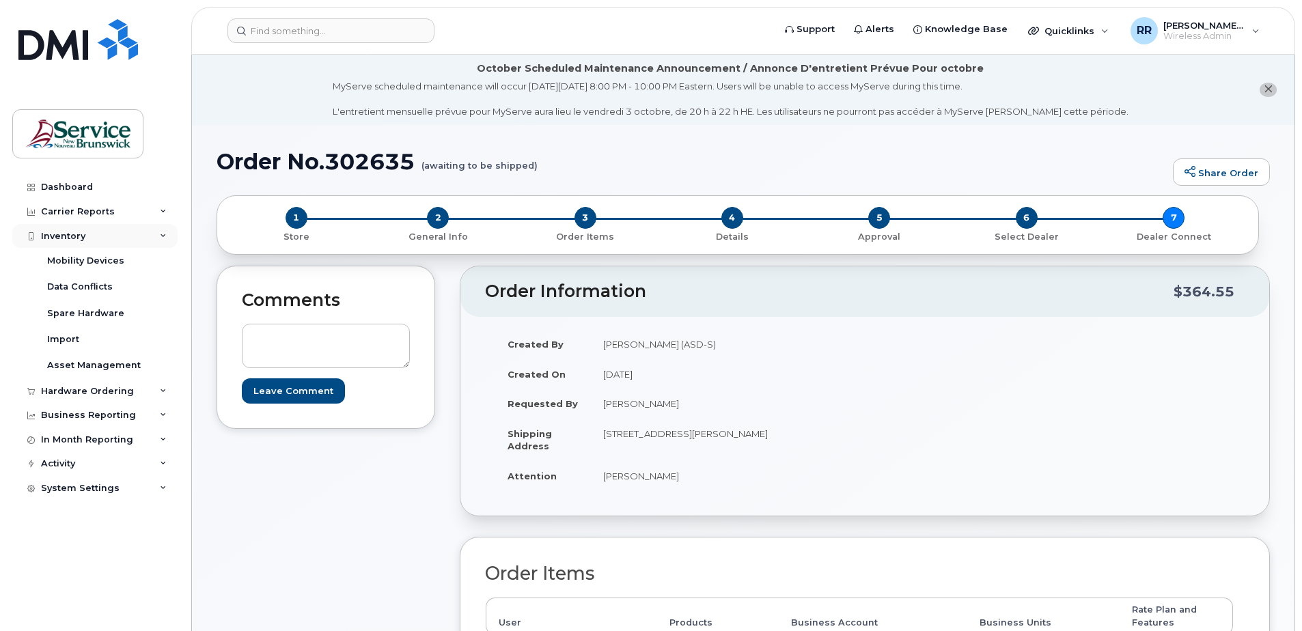
click at [54, 239] on div "Inventory" at bounding box center [63, 236] width 44 height 11
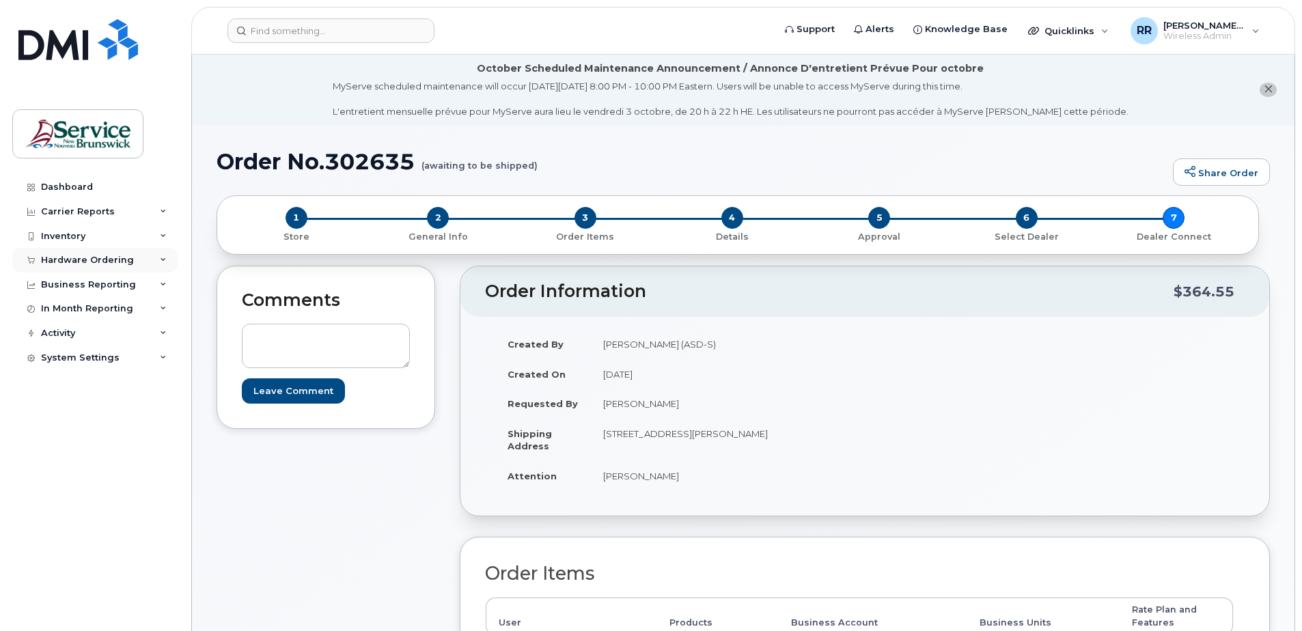
click at [71, 255] on div "Hardware Ordering" at bounding box center [87, 260] width 93 height 11
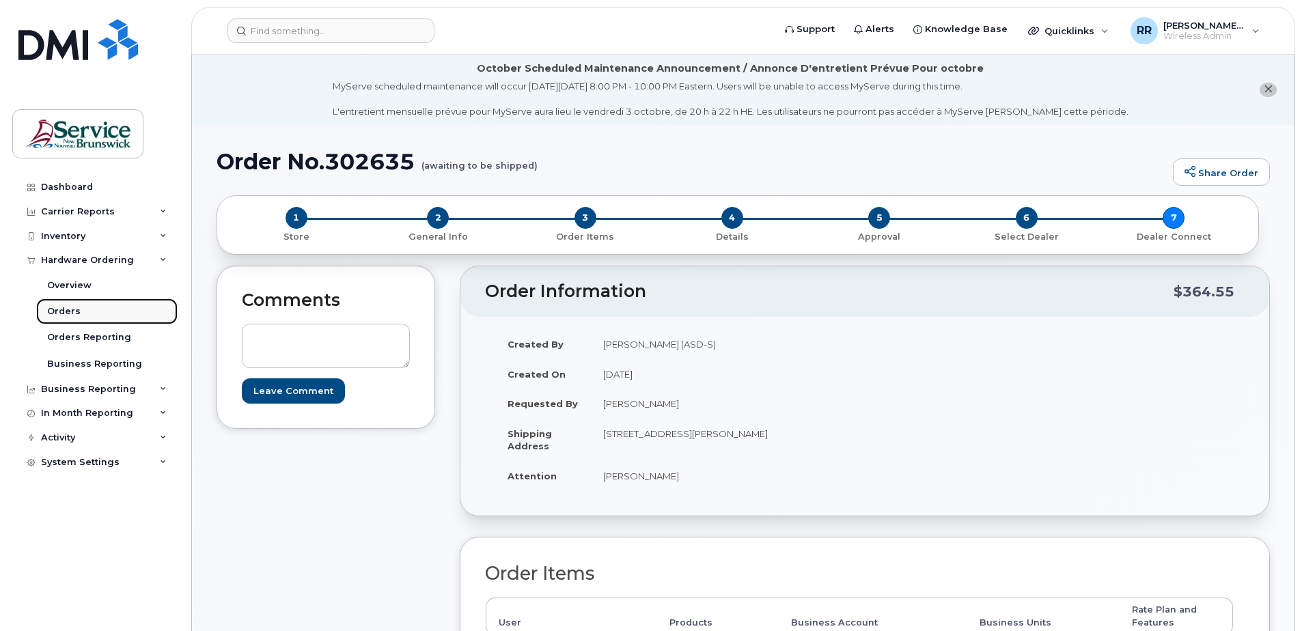
click at [59, 305] on link "Orders" at bounding box center [106, 311] width 141 height 26
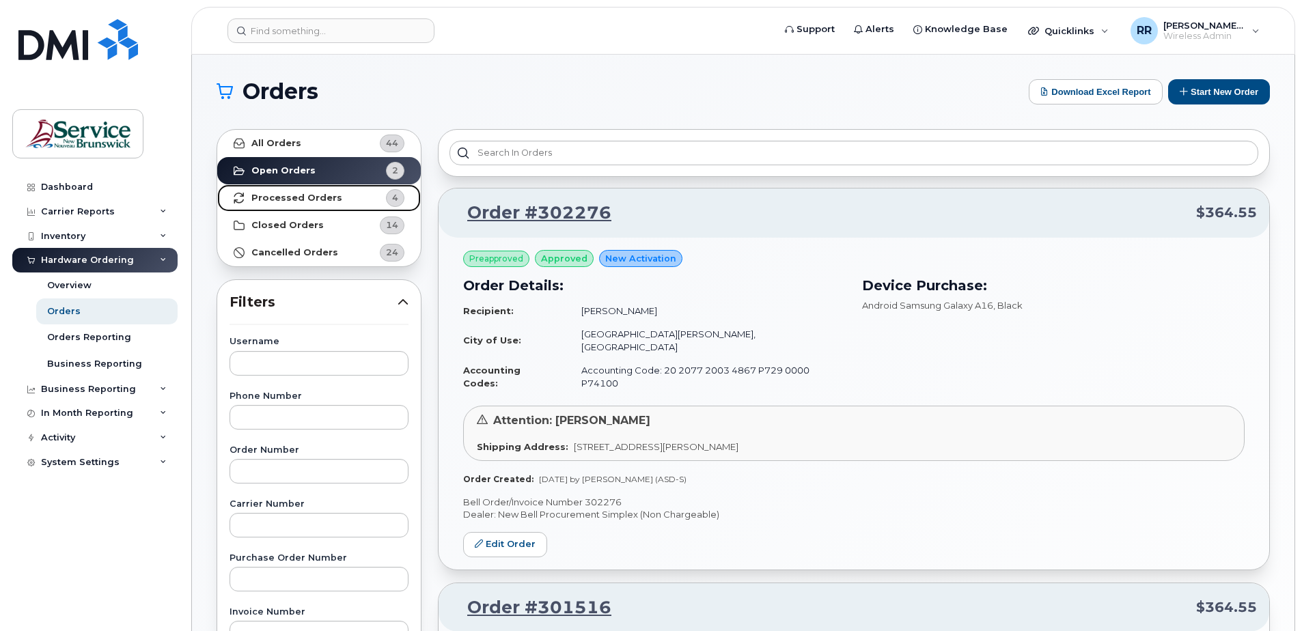
click at [301, 200] on strong "Processed Orders" at bounding box center [296, 198] width 91 height 11
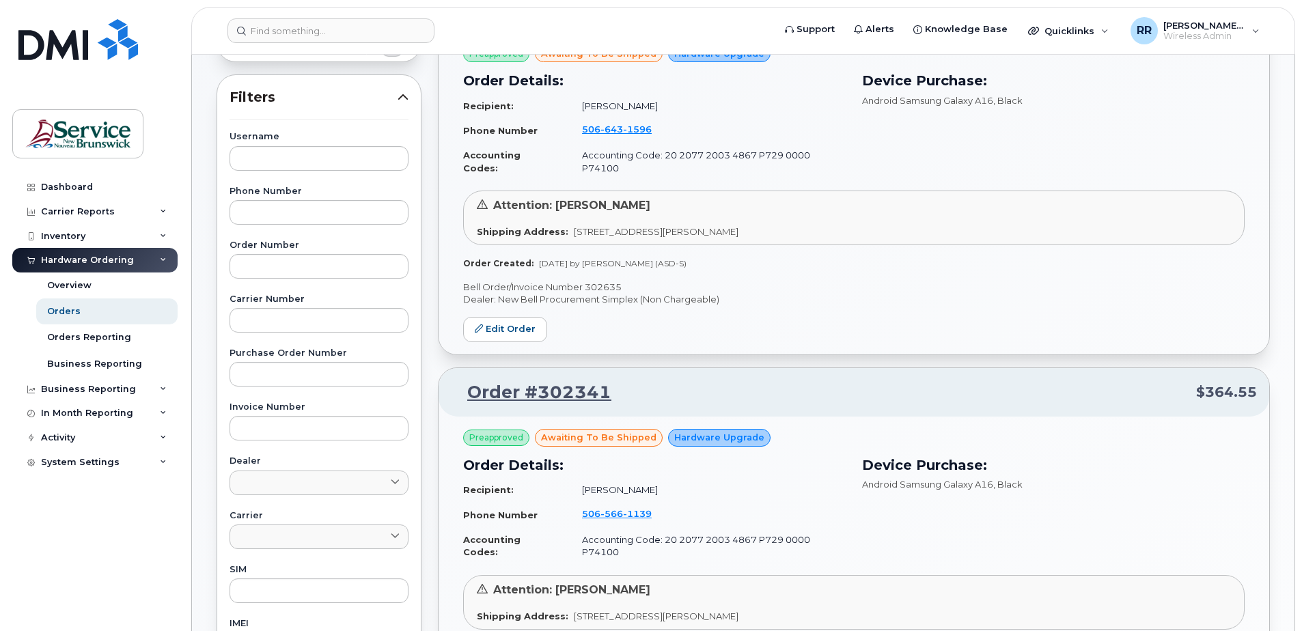
scroll to position [137, 0]
